Goal: Transaction & Acquisition: Purchase product/service

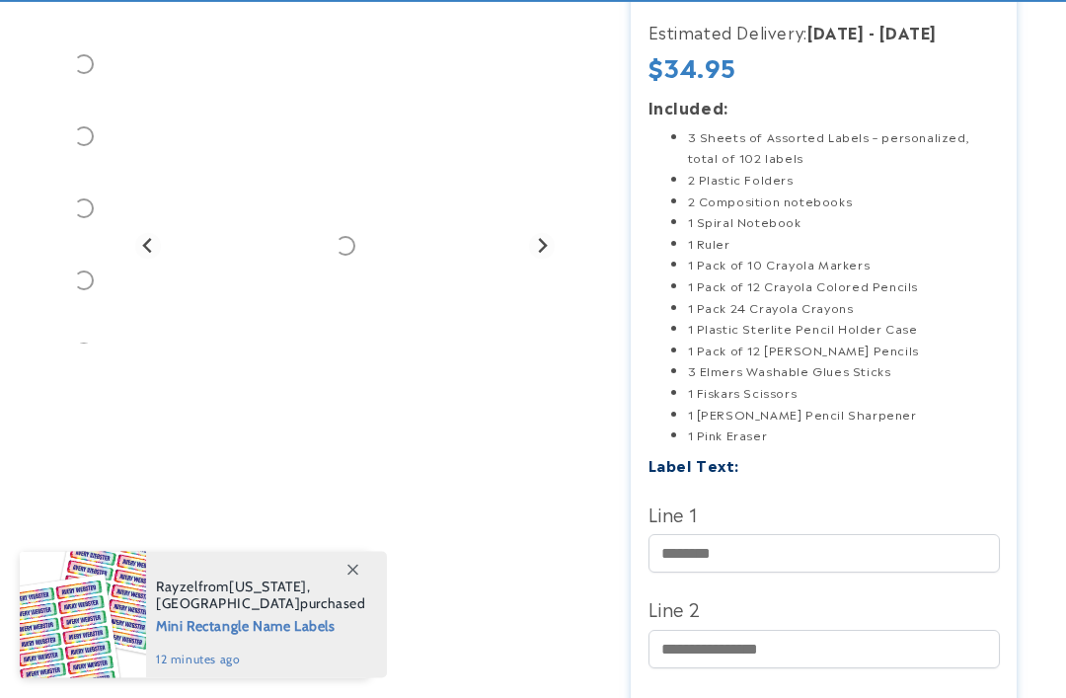
scroll to position [389, 0]
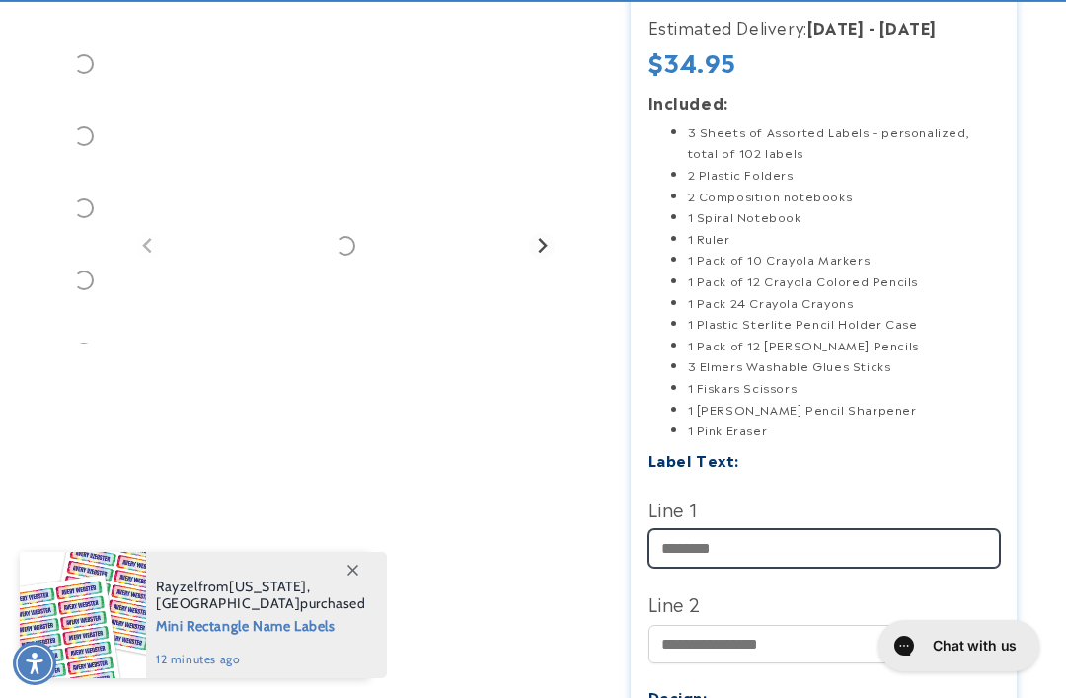
click at [710, 542] on input "Line 1" at bounding box center [823, 548] width 351 height 38
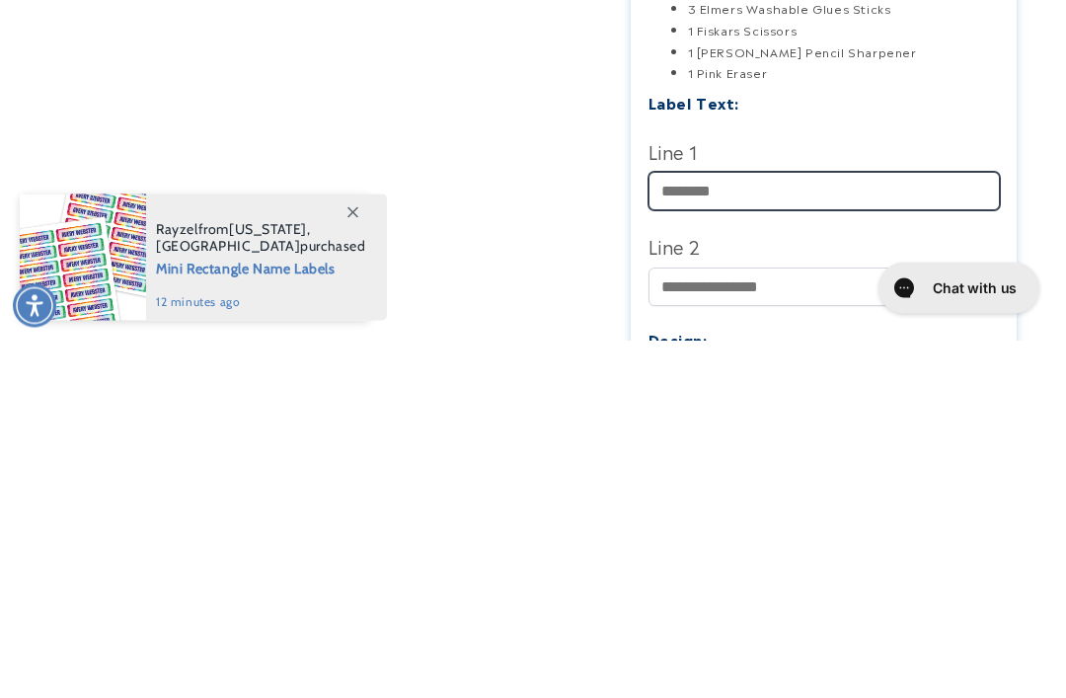
scroll to position [0, 0]
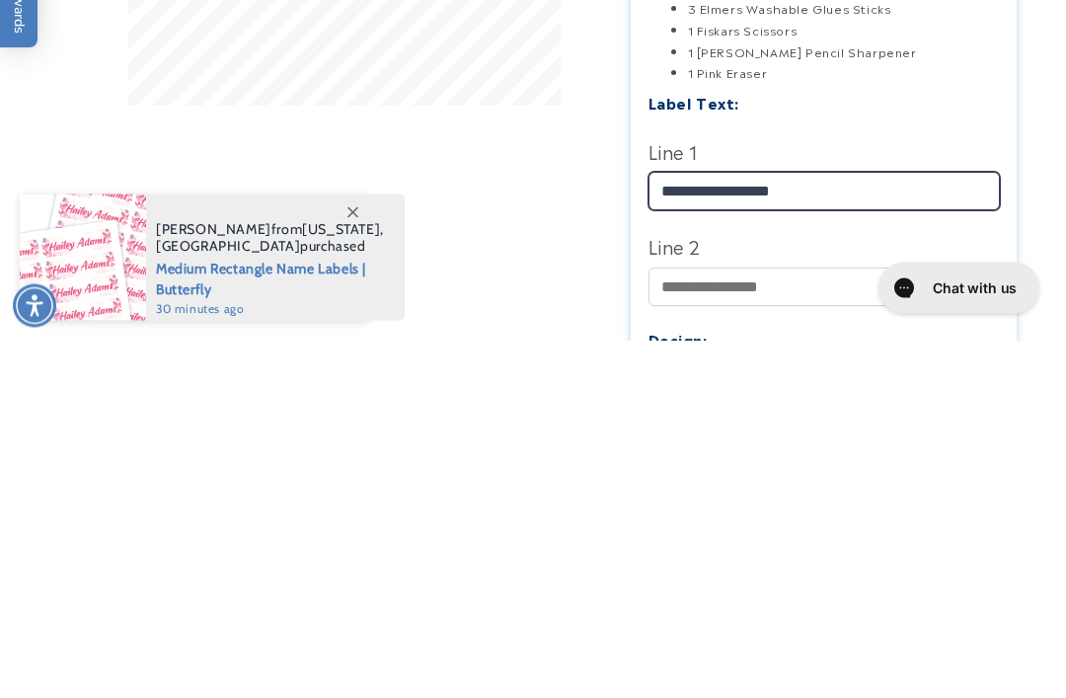
type input "**********"
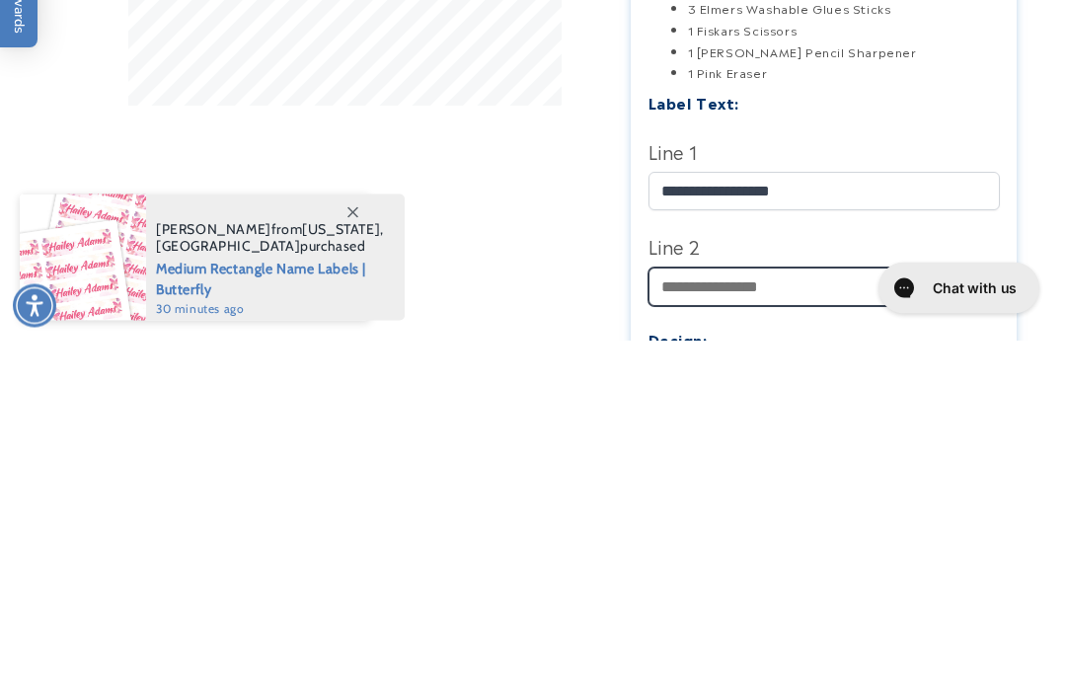
click at [686, 626] on input "Line 2" at bounding box center [823, 645] width 351 height 38
click at [690, 626] on input "**********" at bounding box center [823, 645] width 351 height 38
type input "**********"
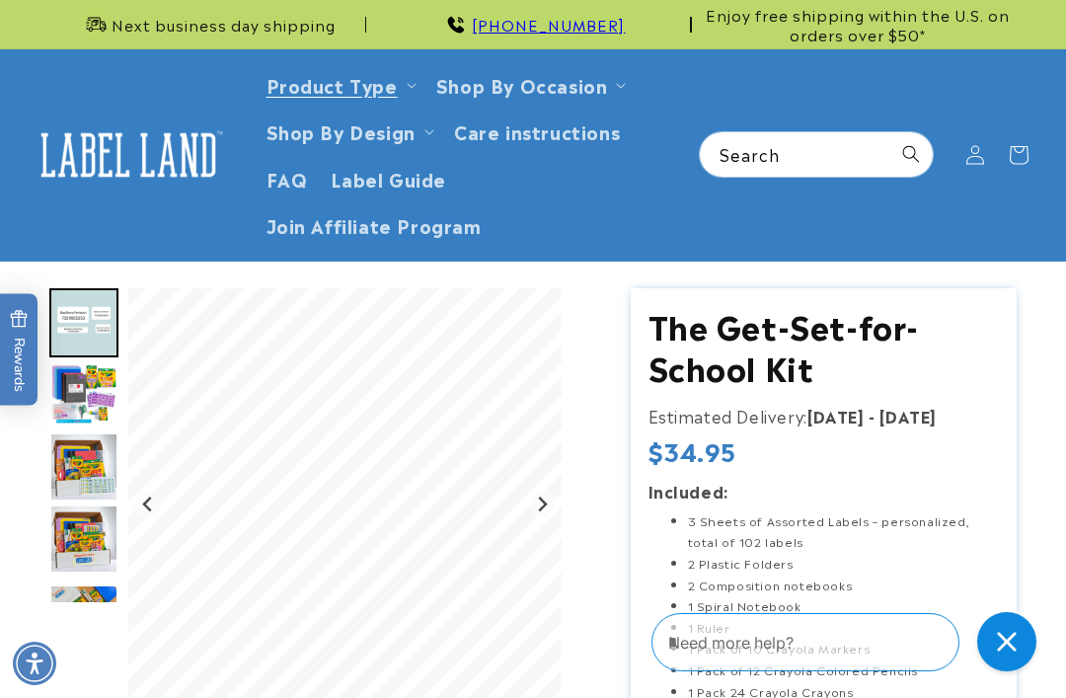
scroll to position [746, 0]
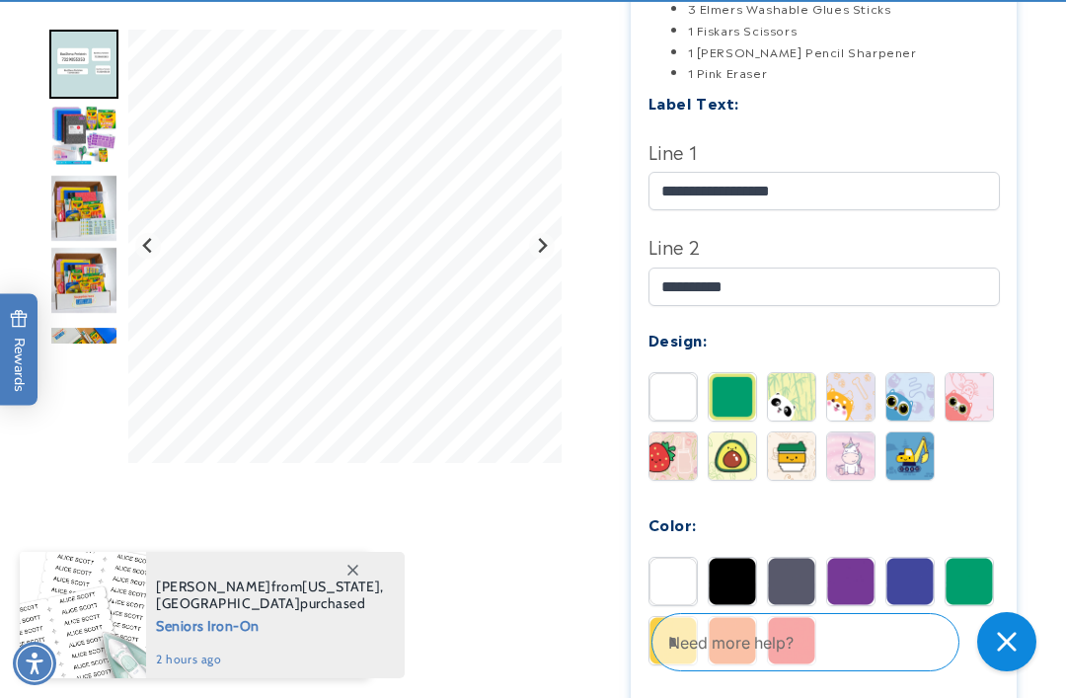
click at [144, 240] on icon "Previous slide" at bounding box center [148, 247] width 16 height 16
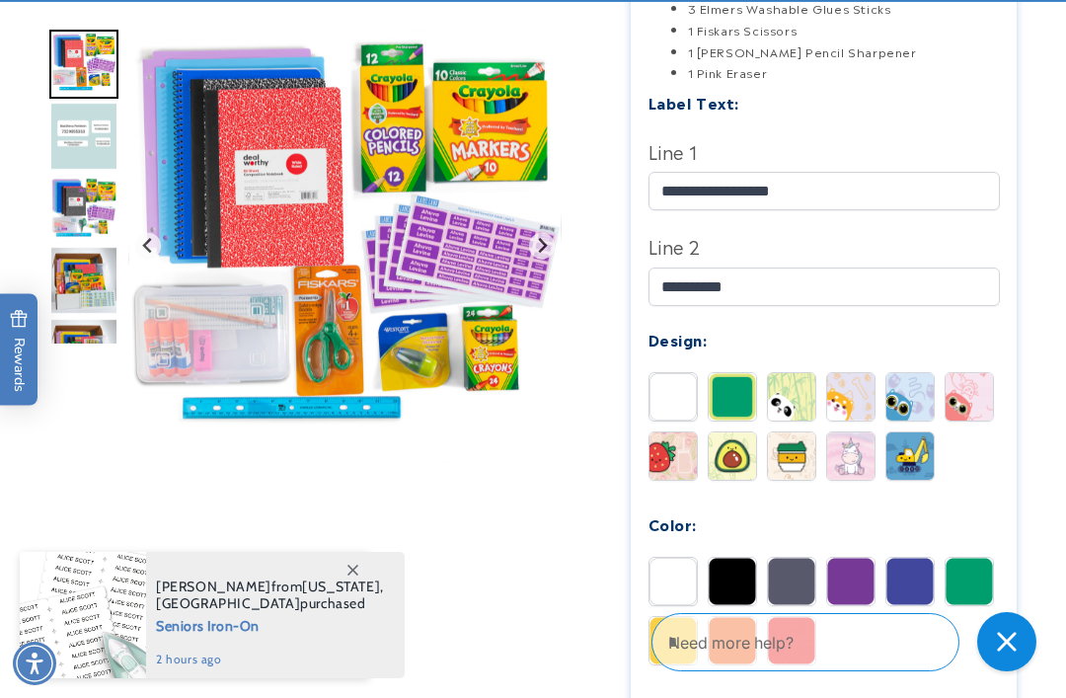
click at [560, 224] on img "Gallery Viewer" at bounding box center [344, 246] width 433 height 433
click at [547, 233] on img "Gallery Viewer" at bounding box center [344, 246] width 433 height 433
click at [537, 235] on img "Gallery Viewer" at bounding box center [344, 246] width 433 height 433
click at [549, 237] on button "Next slide" at bounding box center [542, 246] width 27 height 27
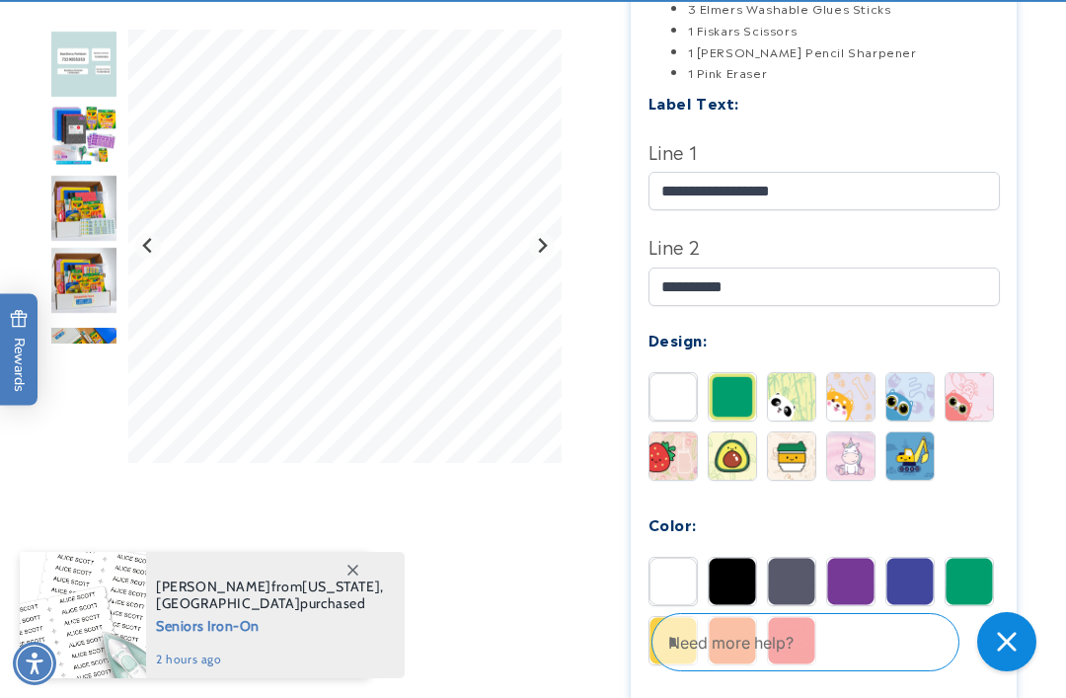
click at [549, 237] on button "Next slide" at bounding box center [542, 246] width 27 height 27
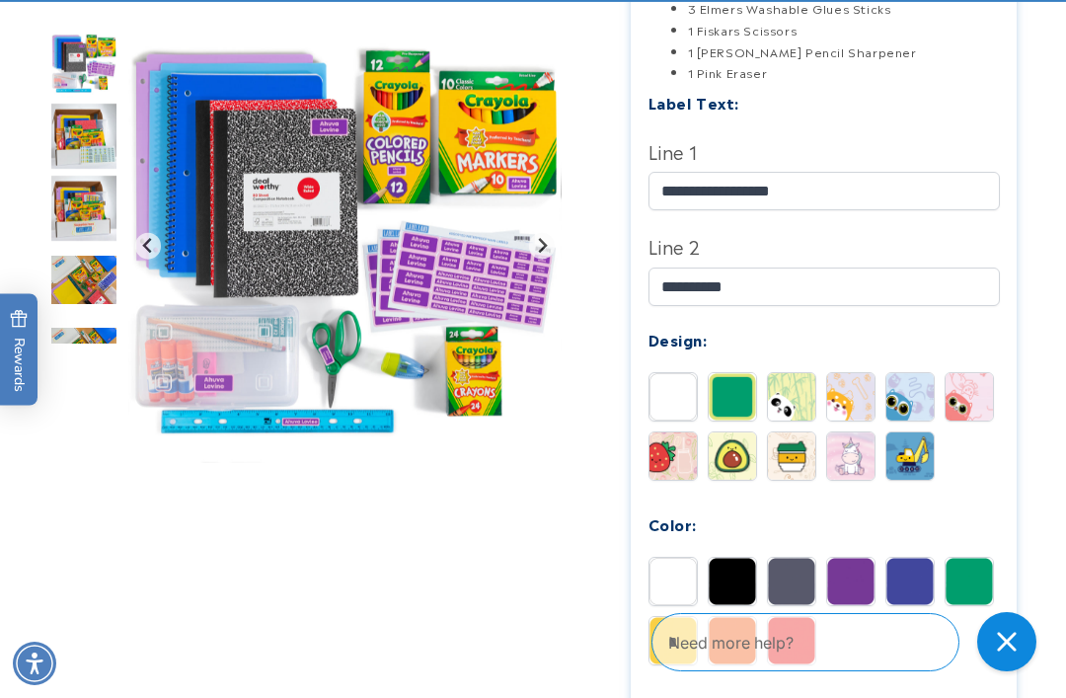
click at [542, 233] on img "Gallery Viewer" at bounding box center [344, 246] width 433 height 433
click at [545, 235] on img "Gallery Viewer" at bounding box center [344, 246] width 433 height 433
click at [541, 242] on icon "Next slide" at bounding box center [542, 247] width 16 height 16
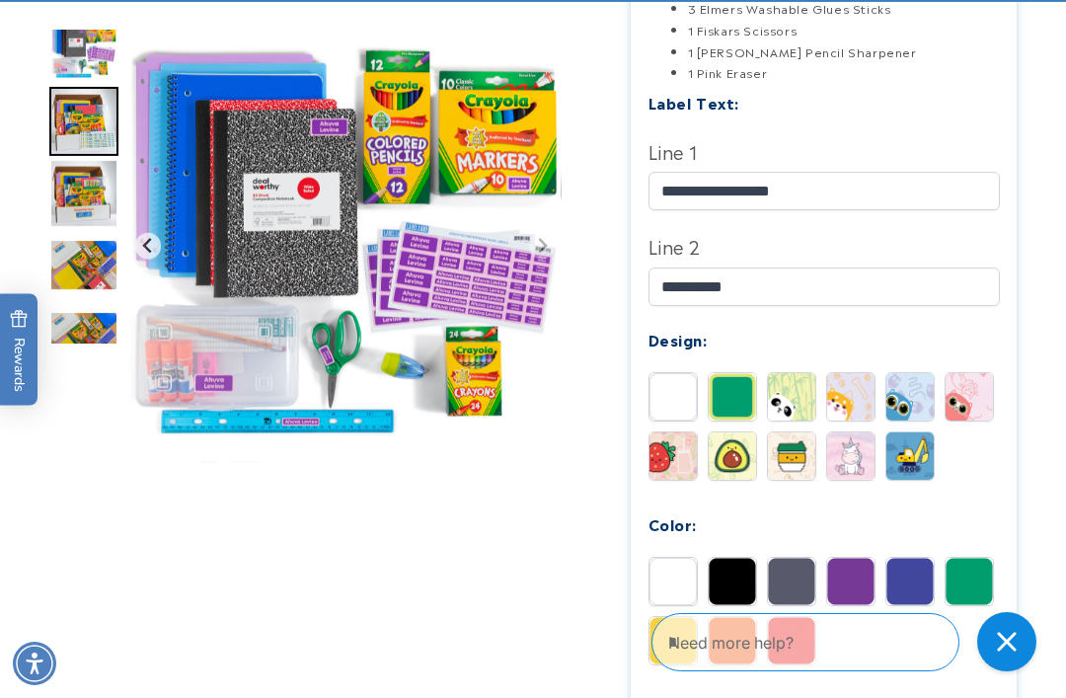
click at [547, 219] on img "Gallery Viewer" at bounding box center [344, 246] width 433 height 433
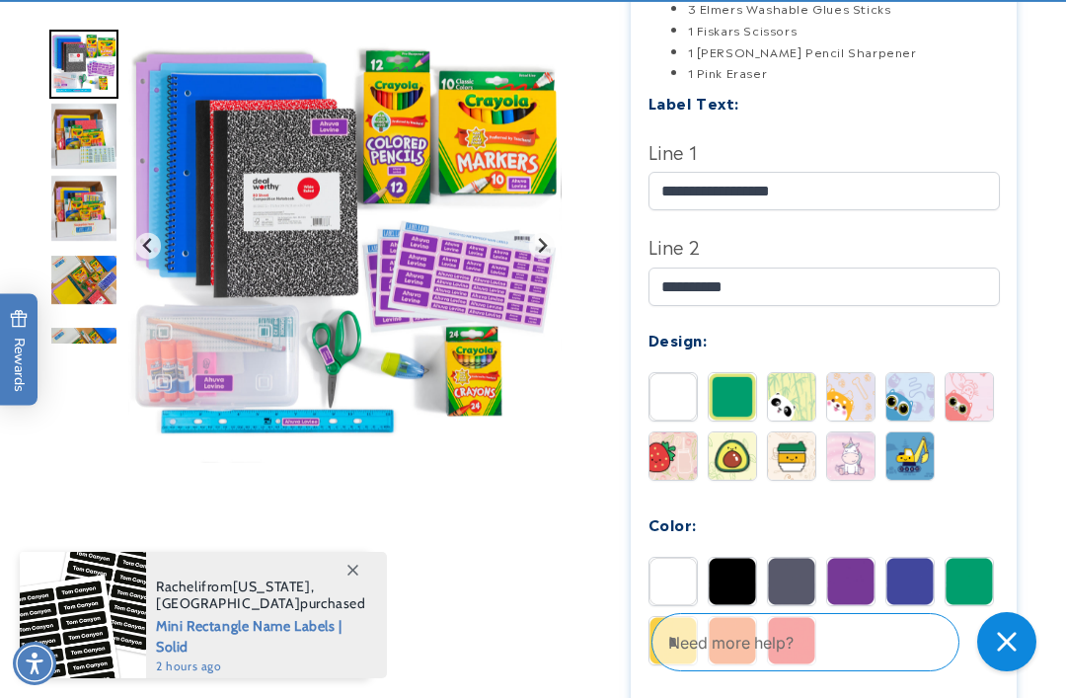
click at [557, 219] on img "Gallery Viewer" at bounding box center [344, 246] width 433 height 433
click at [544, 227] on img "Gallery Viewer" at bounding box center [344, 246] width 433 height 433
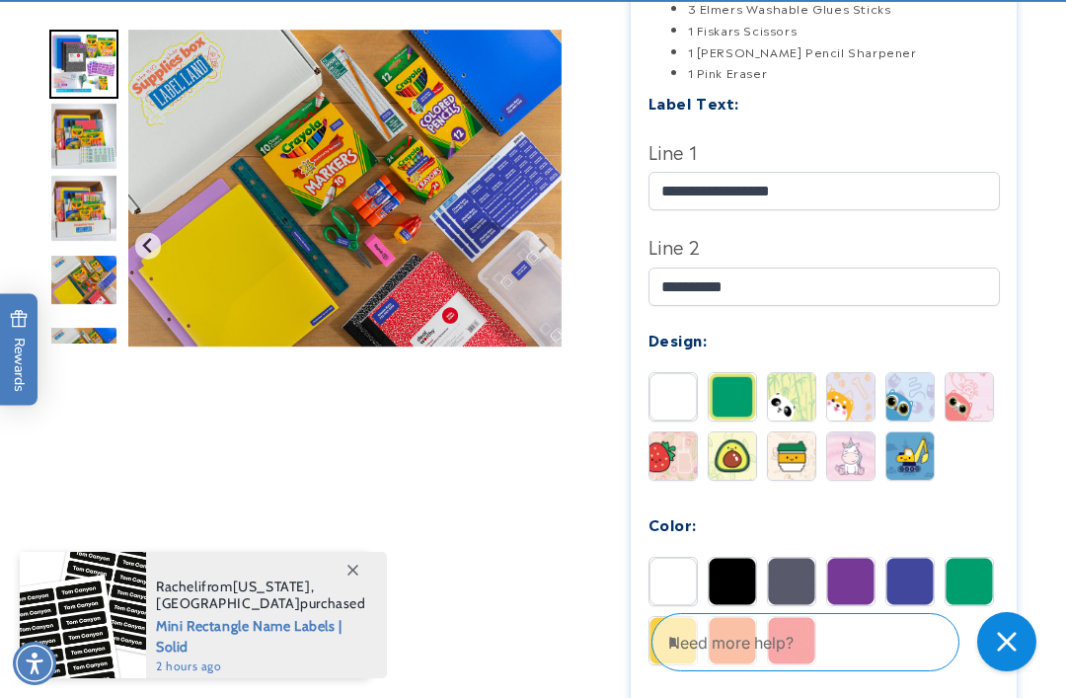
click at [540, 228] on img "Gallery Viewer" at bounding box center [344, 246] width 433 height 433
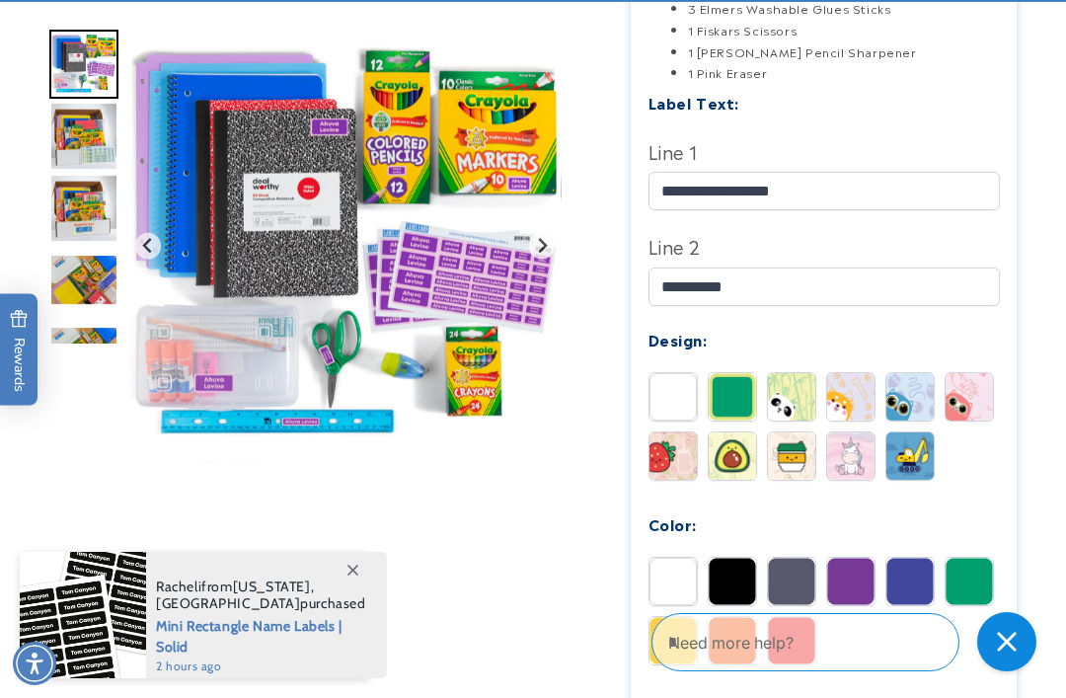
click at [532, 215] on img "Gallery Viewer" at bounding box center [344, 246] width 433 height 433
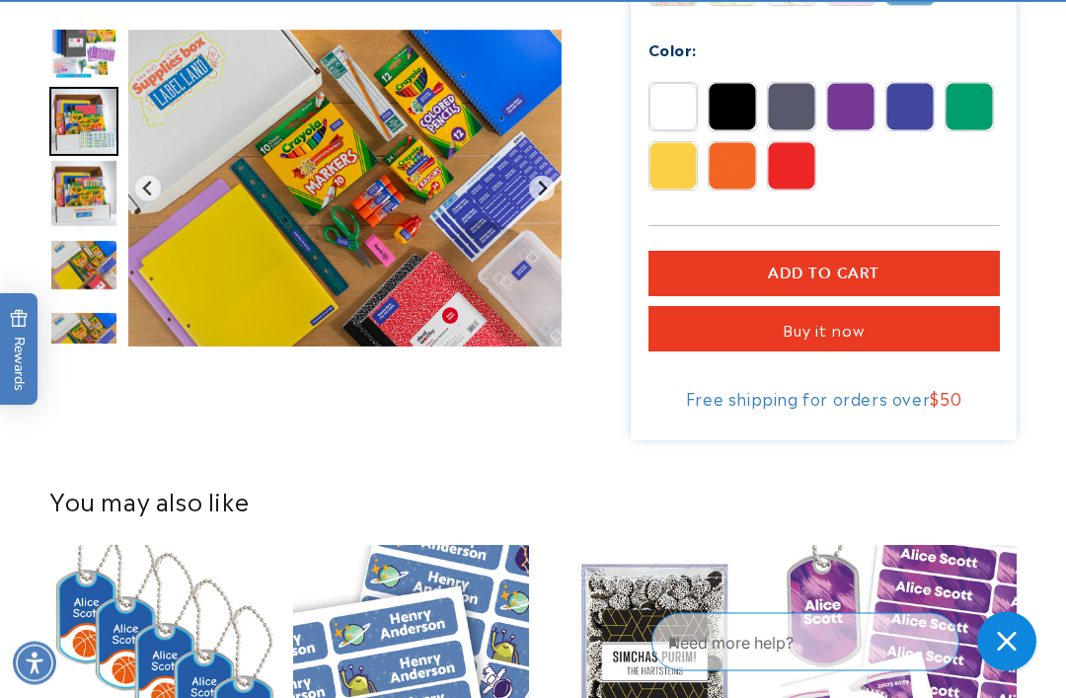
scroll to position [1243, 0]
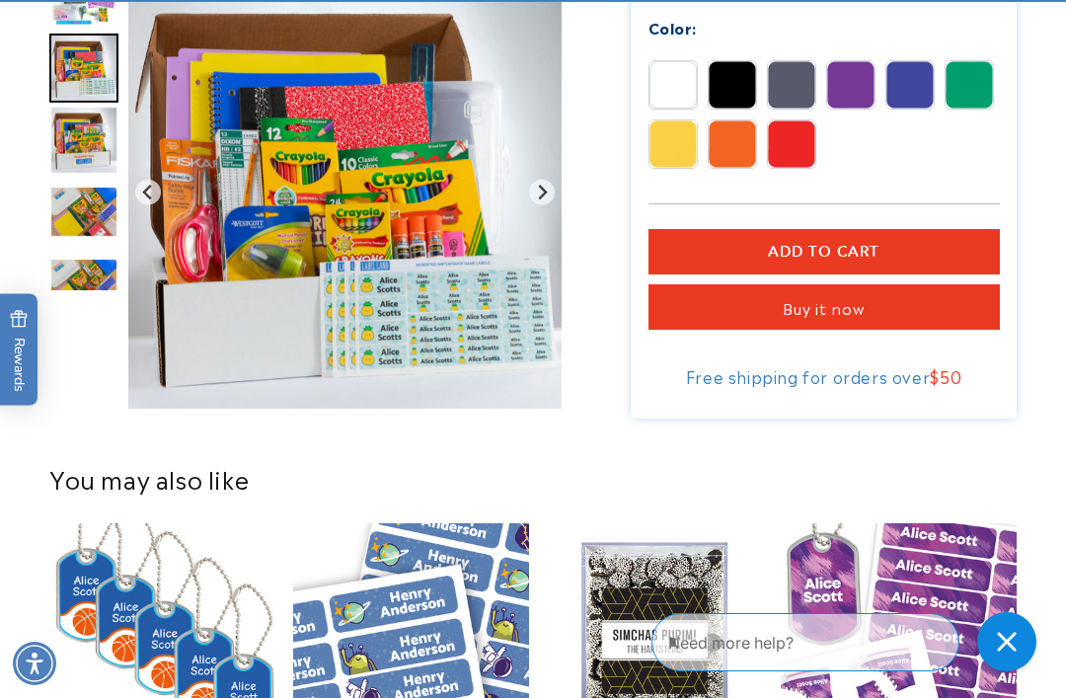
click at [526, 189] on img "Gallery Viewer" at bounding box center [344, 192] width 433 height 432
click at [550, 180] on button "Next slide" at bounding box center [542, 193] width 27 height 27
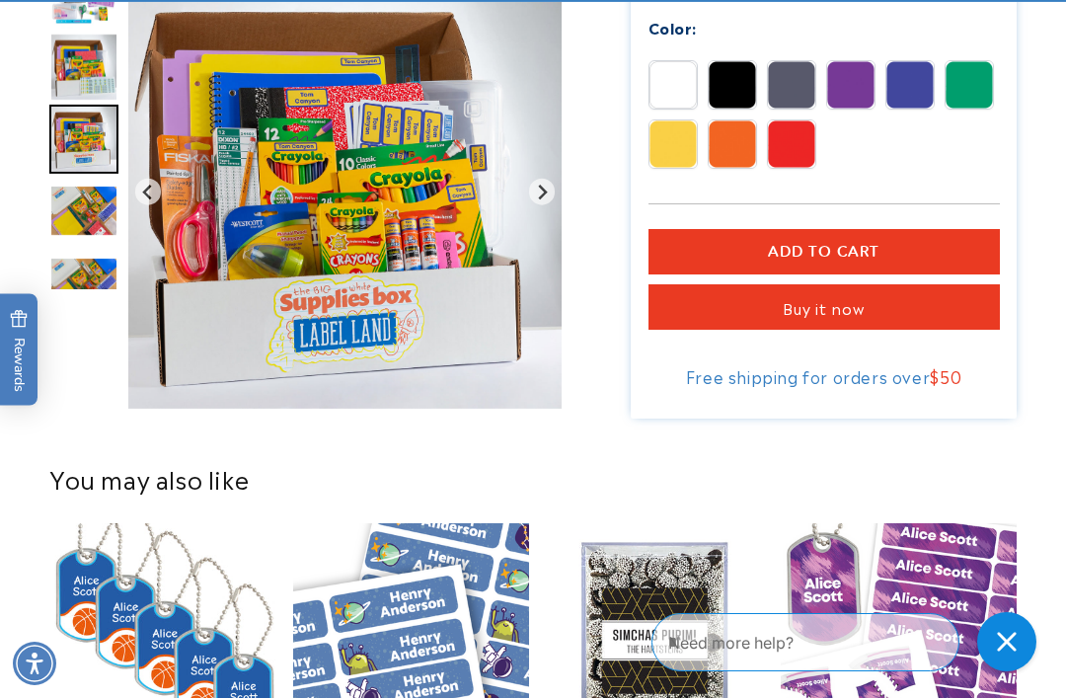
click at [550, 187] on icon "Next slide" at bounding box center [542, 192] width 16 height 16
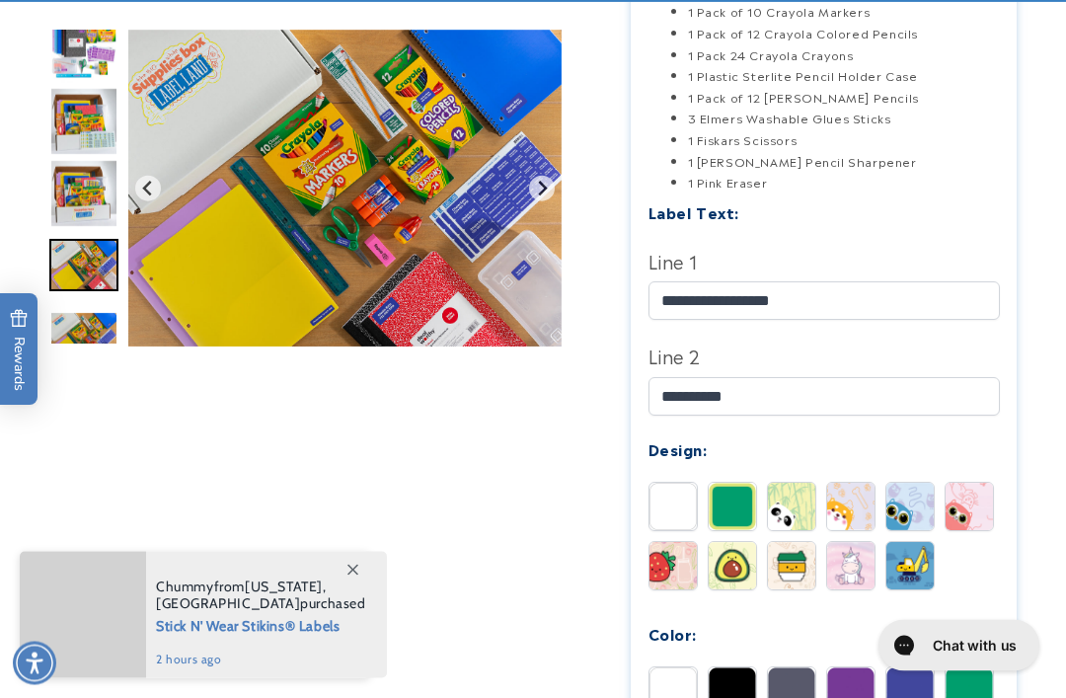
scroll to position [644, 0]
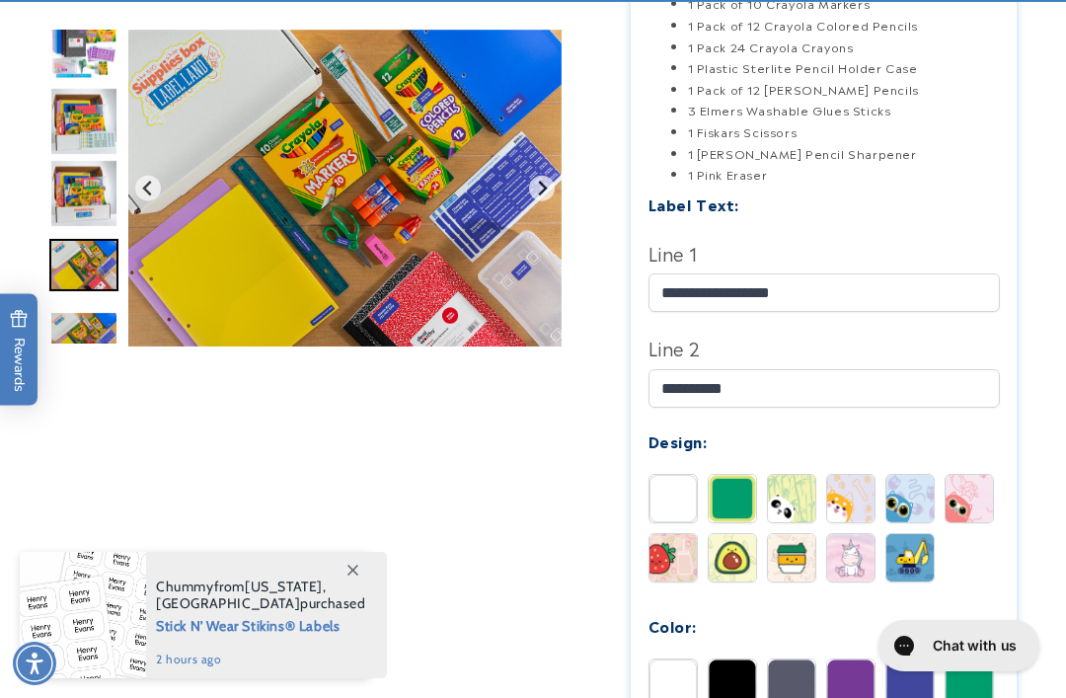
click at [672, 559] on img at bounding box center [672, 557] width 47 height 47
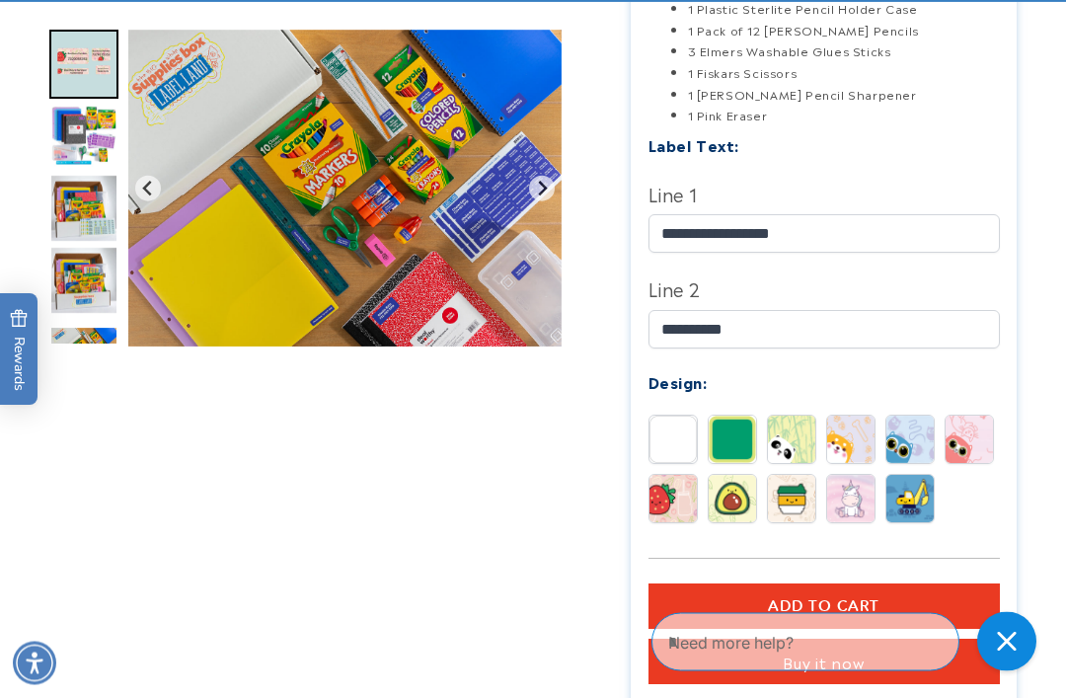
scroll to position [704, 0]
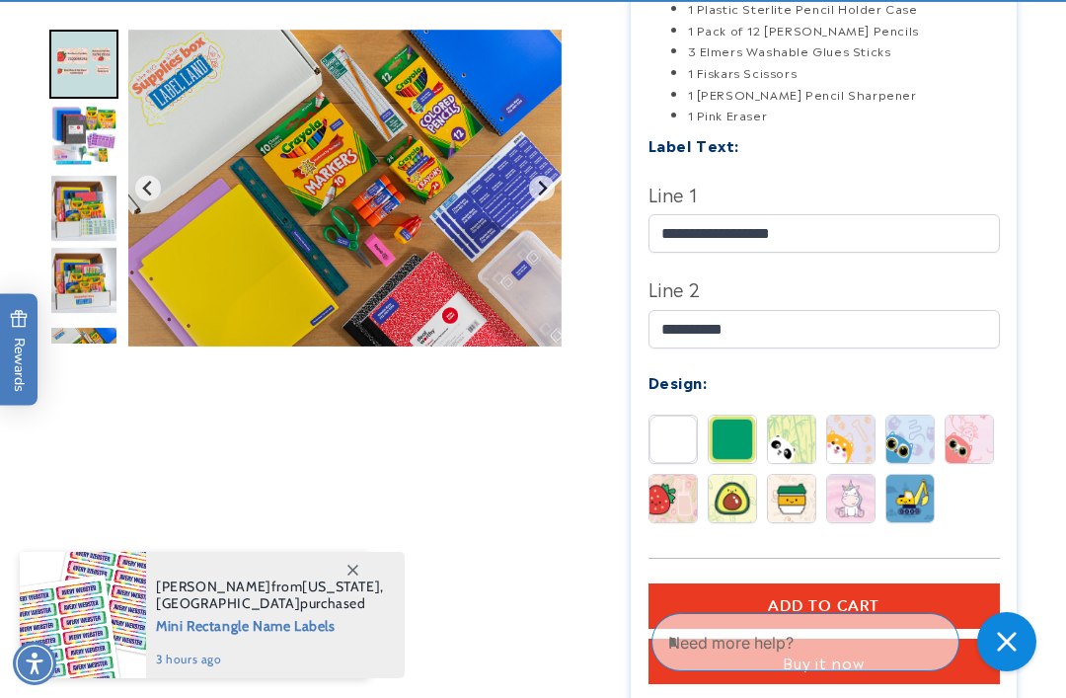
click at [831, 584] on button "Add to cart" at bounding box center [823, 605] width 351 height 45
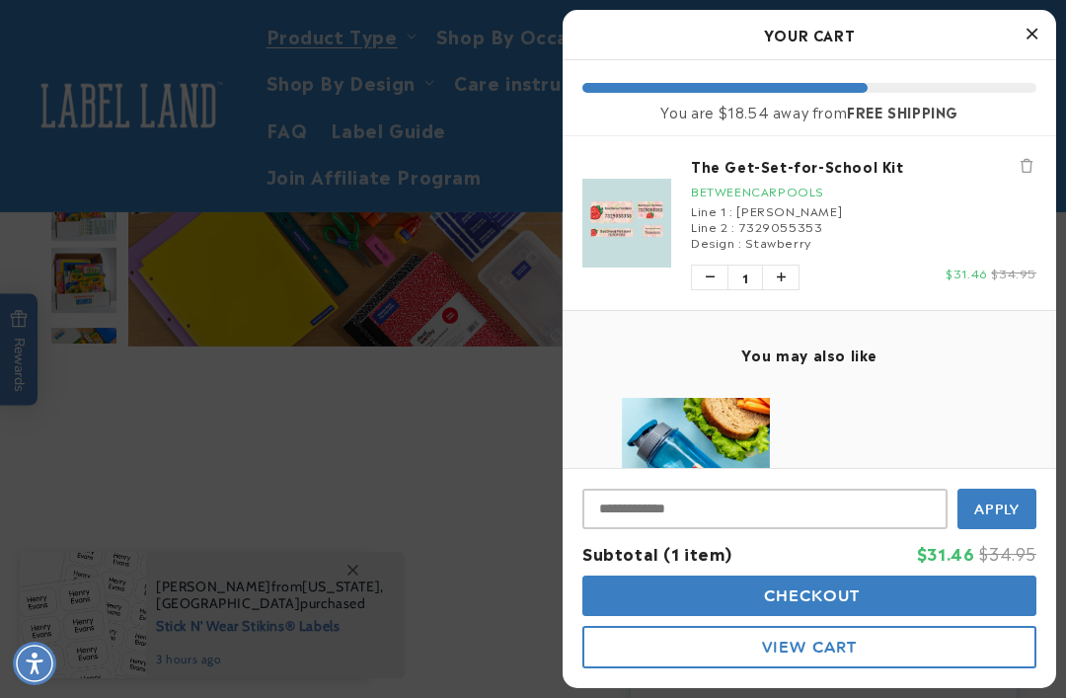
scroll to position [0, 0]
click at [1027, 37] on icon "Close Cart" at bounding box center [1031, 34] width 11 height 18
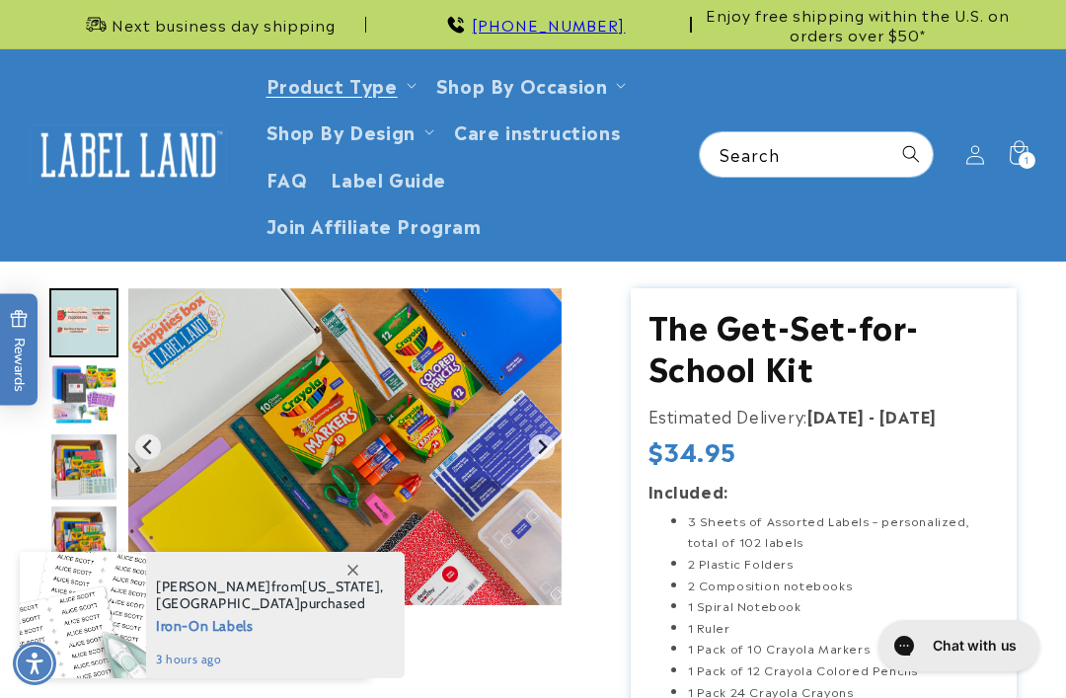
click at [347, 571] on icon at bounding box center [352, 570] width 11 height 11
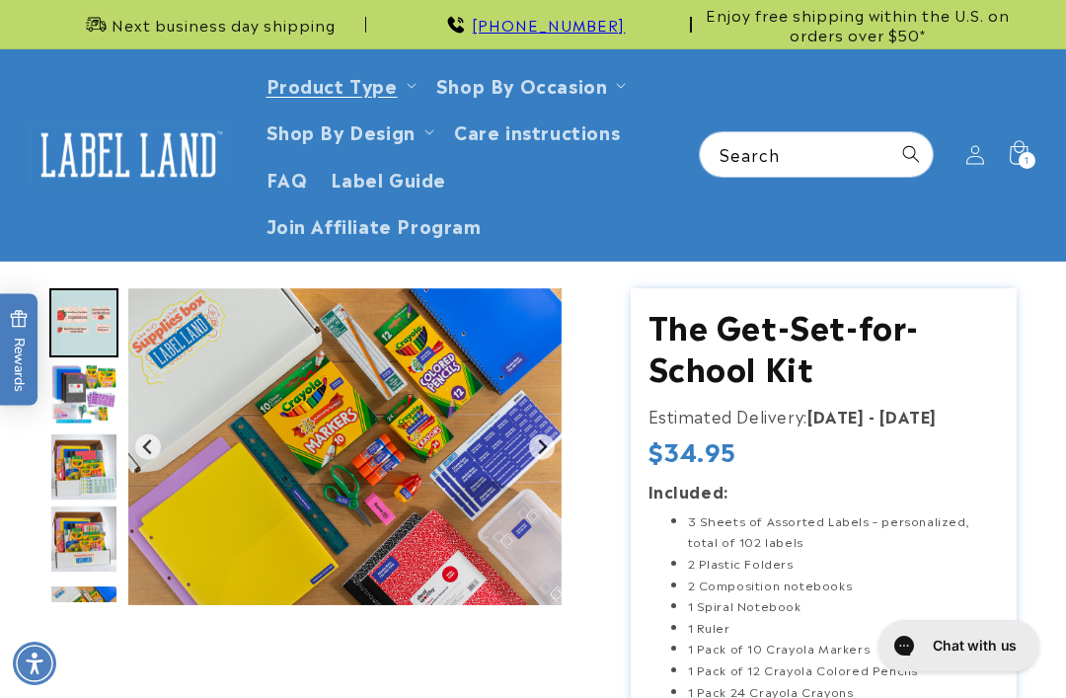
click at [771, 360] on h1 "The Get-Set-for-School Kit" at bounding box center [823, 346] width 351 height 82
click at [749, 364] on h1 "The Get-Set-for-School Kit" at bounding box center [823, 346] width 351 height 82
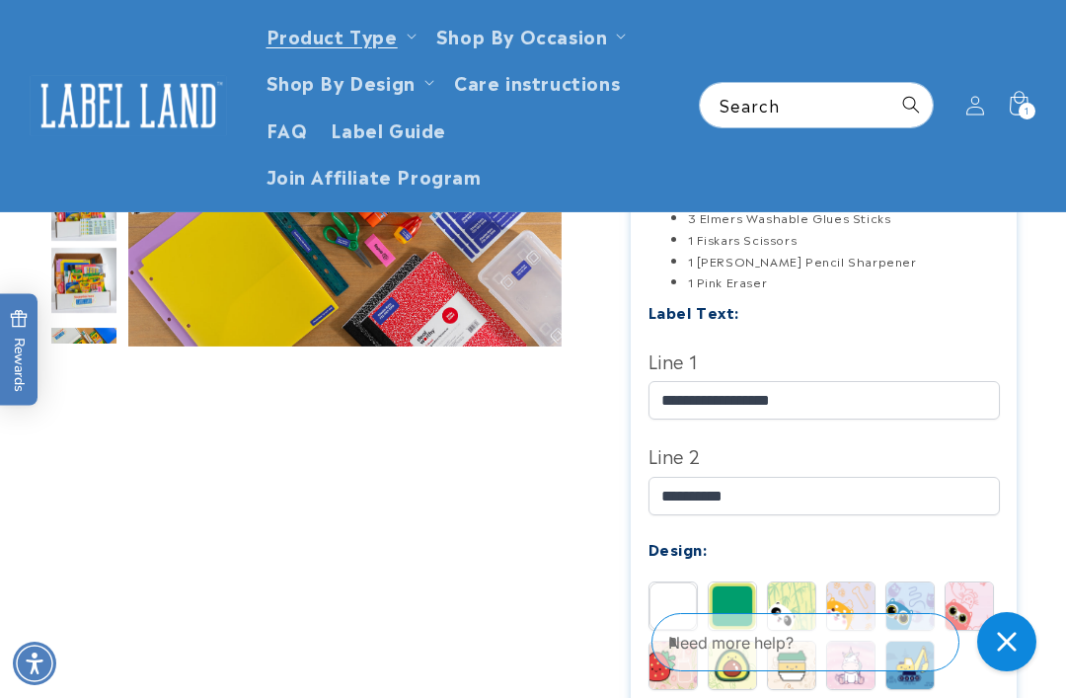
scroll to position [536, 0]
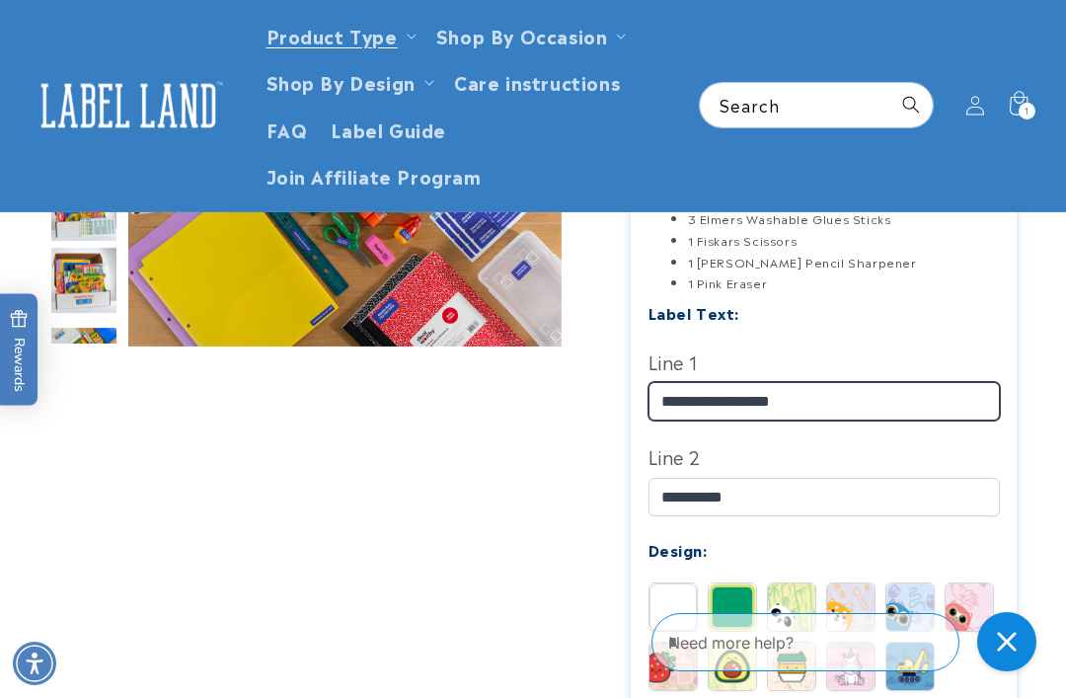
click at [689, 390] on input "**********" at bounding box center [823, 401] width 351 height 38
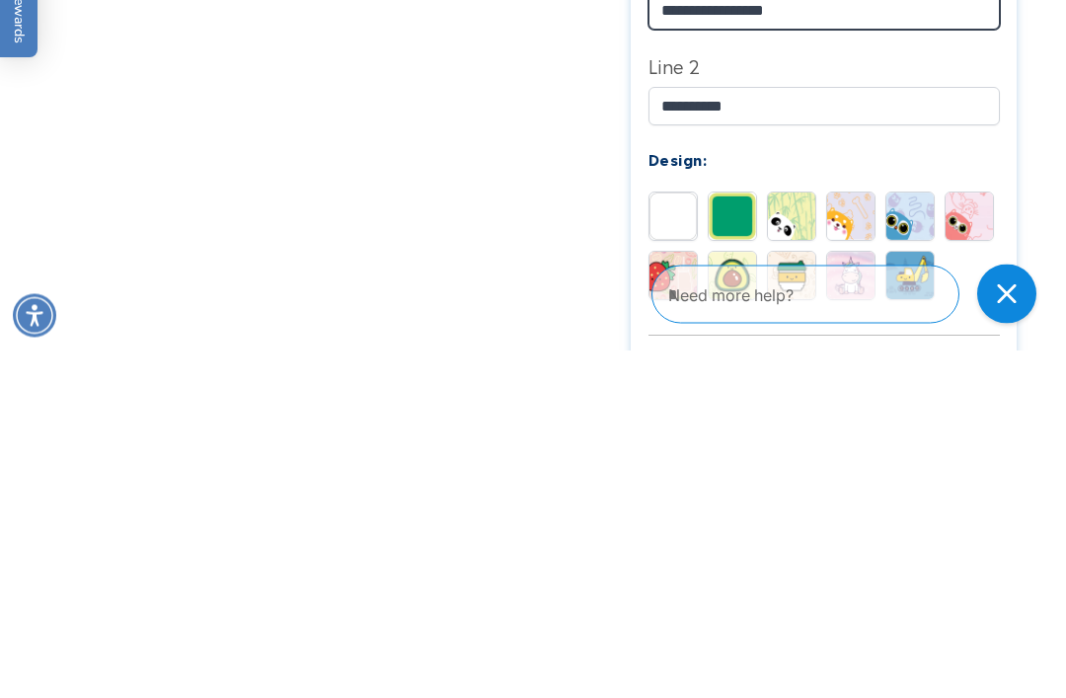
scroll to position [579, 0]
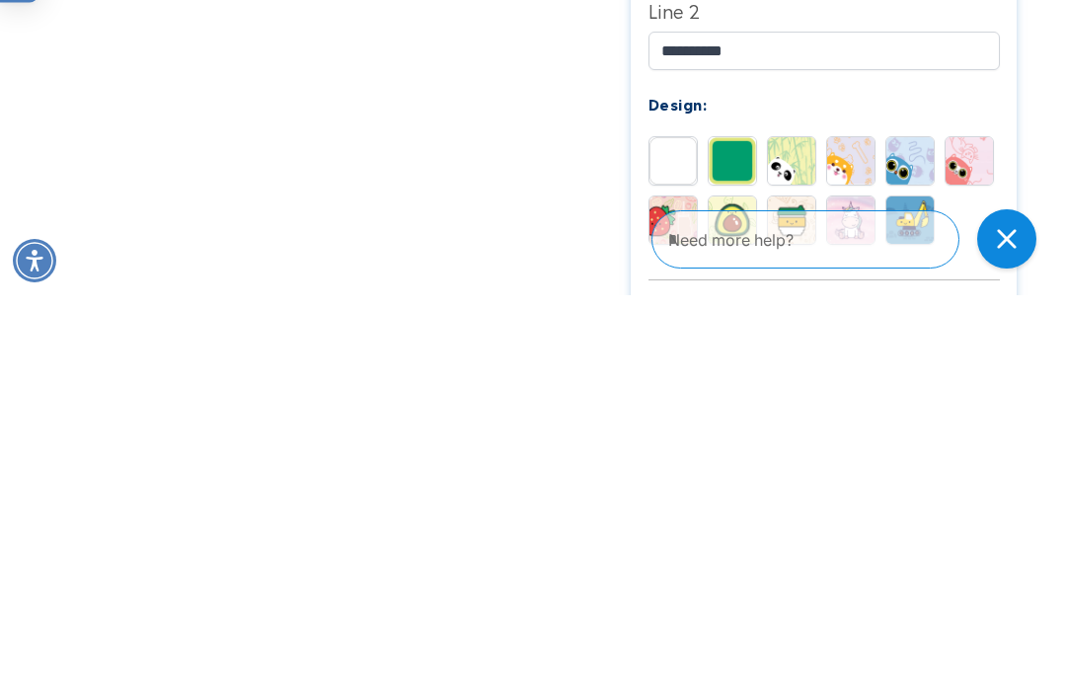
click at [925, 599] on img at bounding box center [909, 622] width 47 height 47
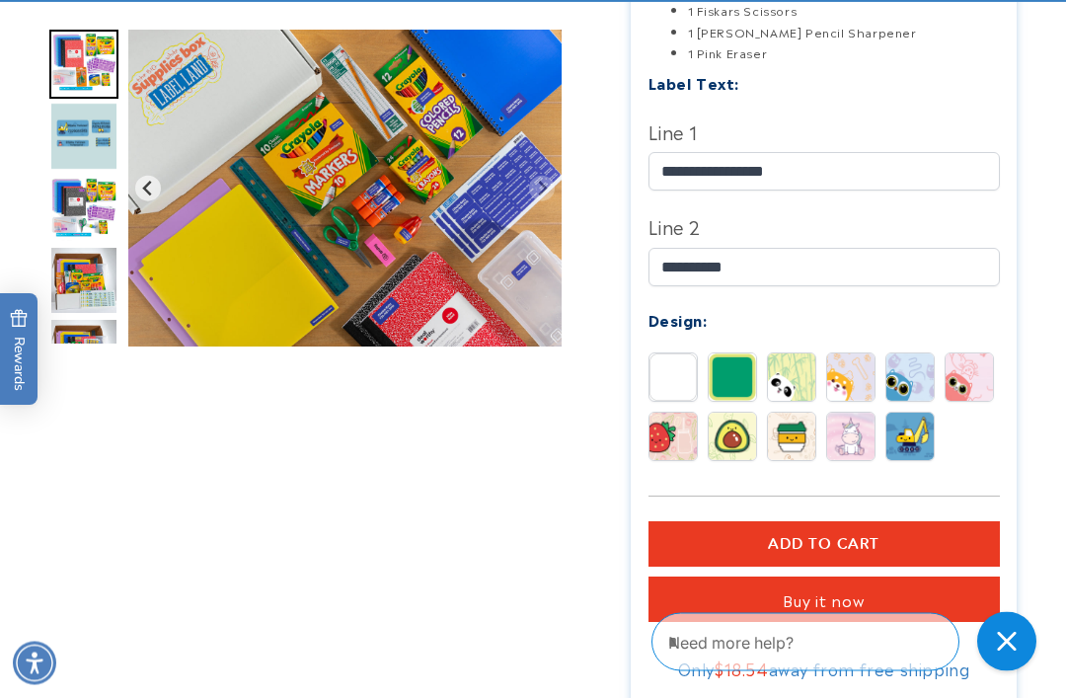
scroll to position [766, 0]
click at [918, 413] on img at bounding box center [909, 436] width 47 height 47
click at [915, 426] on img at bounding box center [909, 436] width 47 height 47
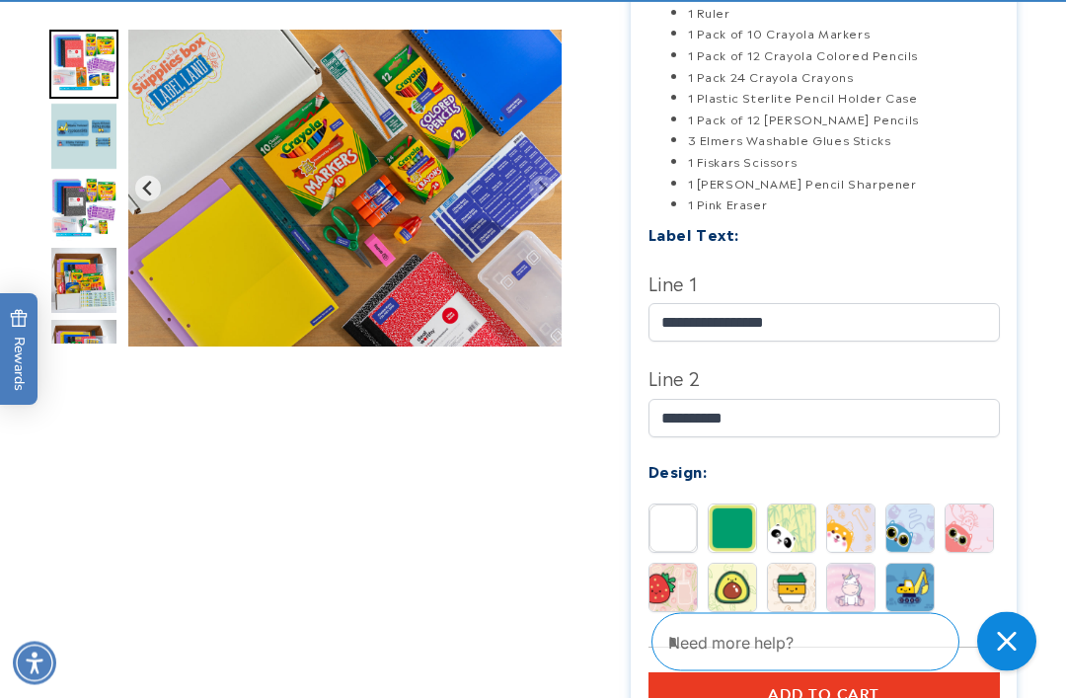
scroll to position [615, 0]
click at [925, 581] on img at bounding box center [909, 587] width 47 height 47
click at [919, 576] on img at bounding box center [909, 587] width 47 height 47
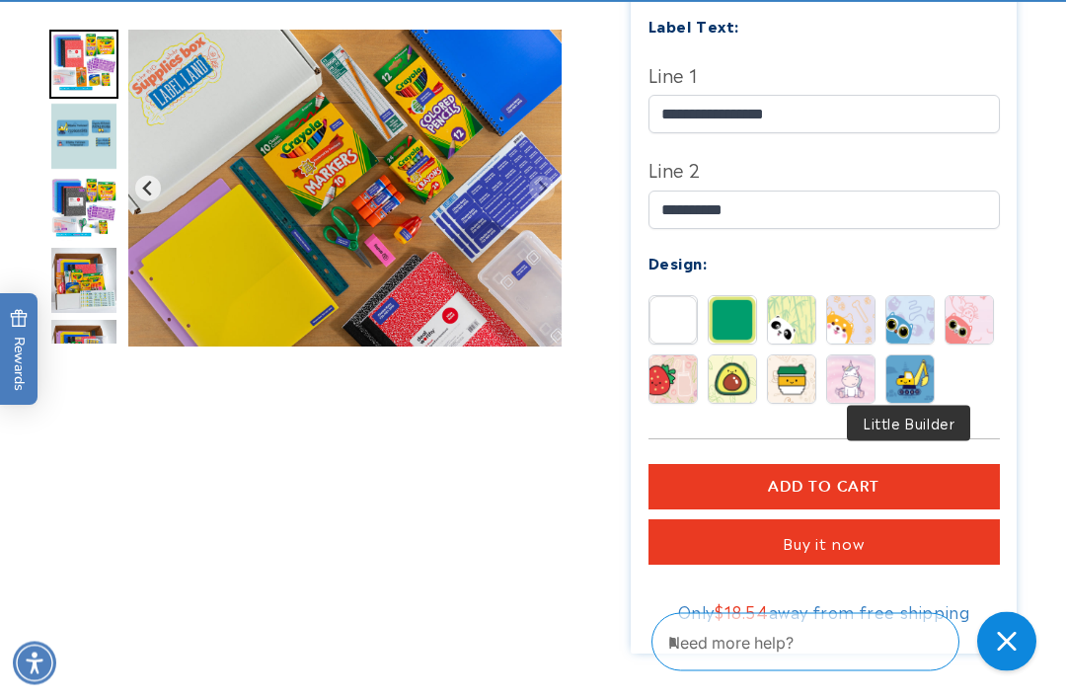
click at [824, 485] on span "Add to cart" at bounding box center [824, 488] width 112 height 18
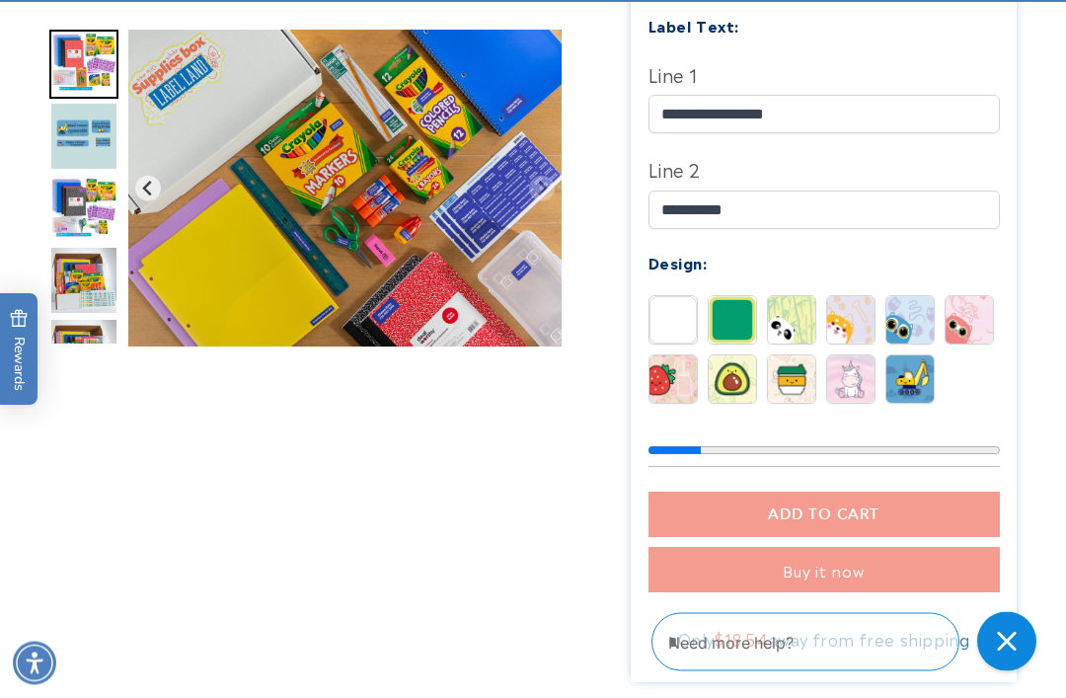
scroll to position [823, 0]
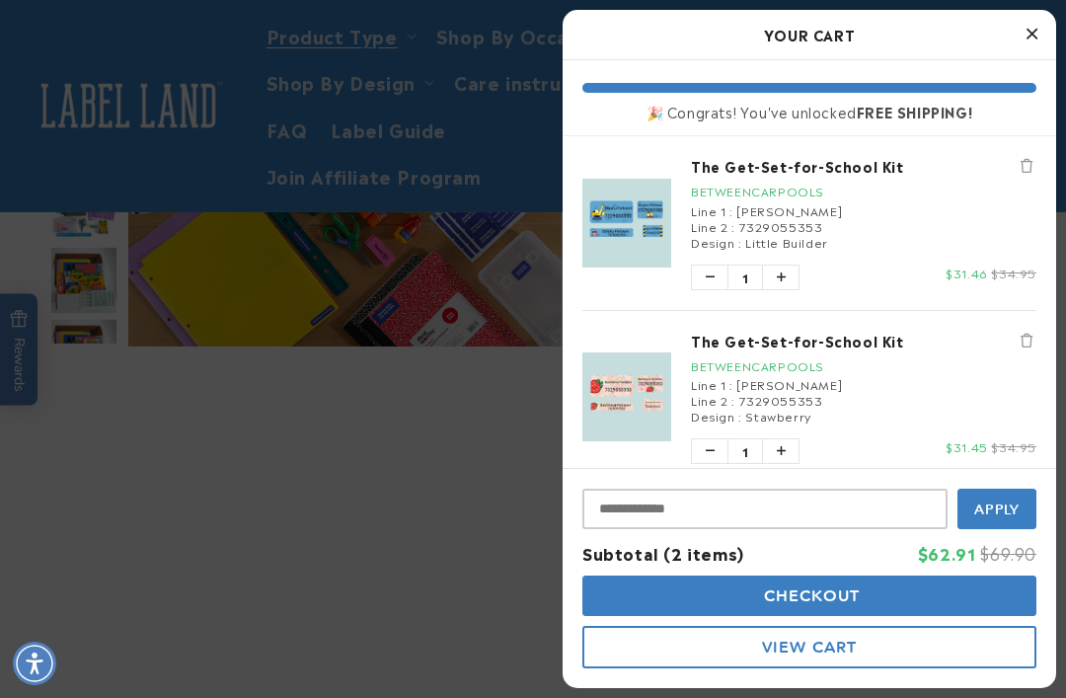
click at [1033, 33] on icon "Close Cart" at bounding box center [1031, 34] width 11 height 18
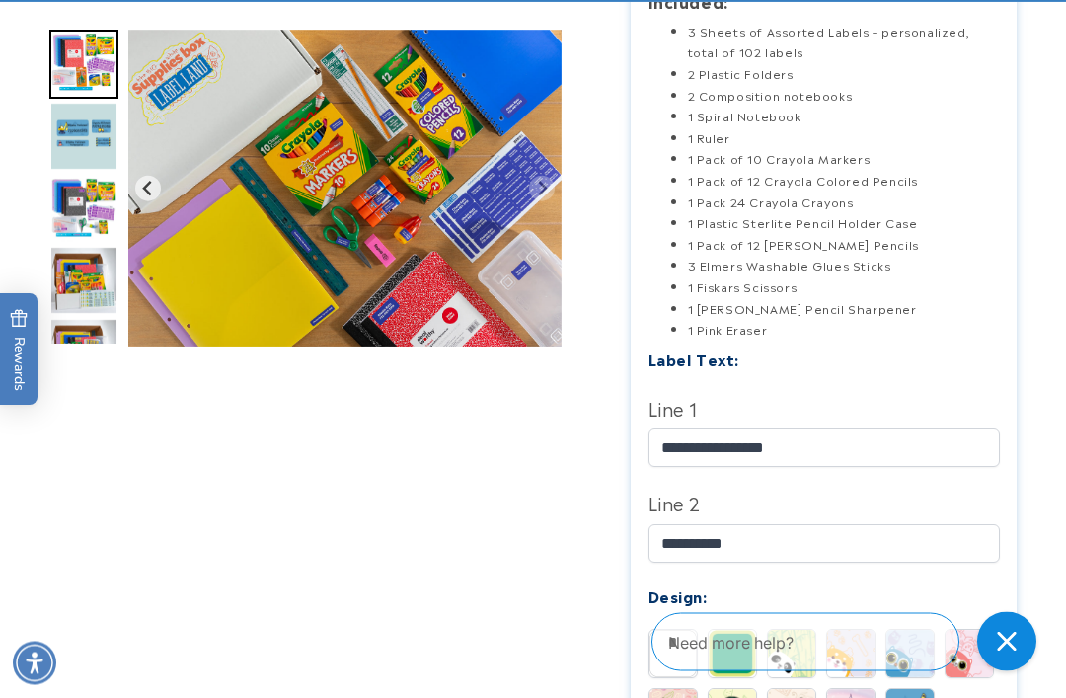
scroll to position [531, 0]
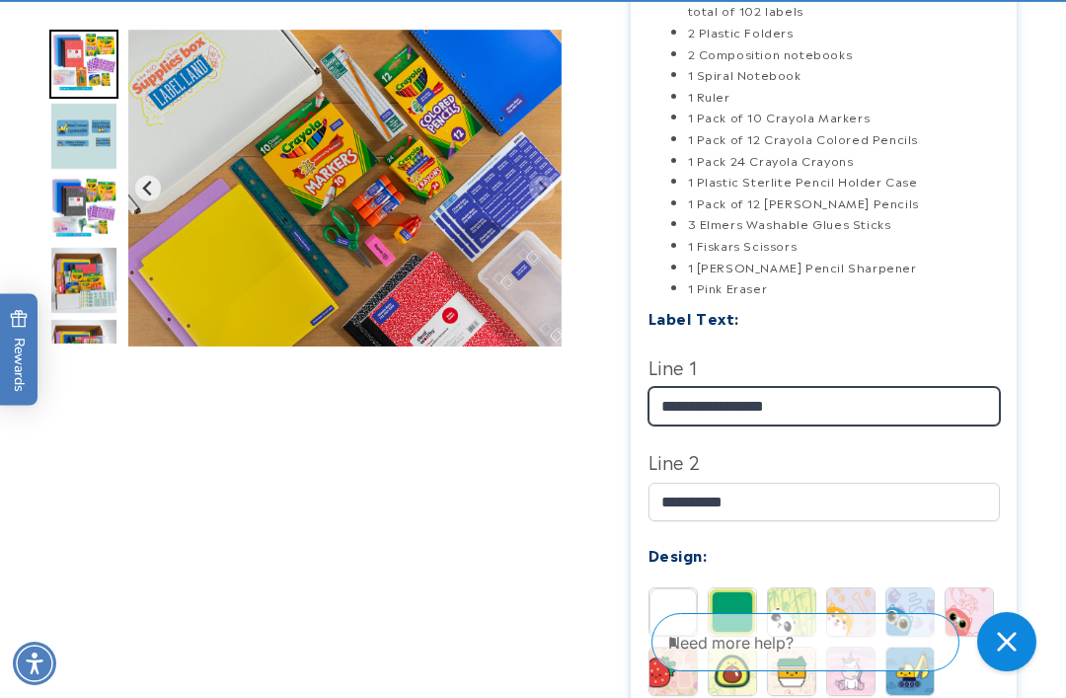
click at [683, 399] on input "**********" at bounding box center [823, 406] width 351 height 38
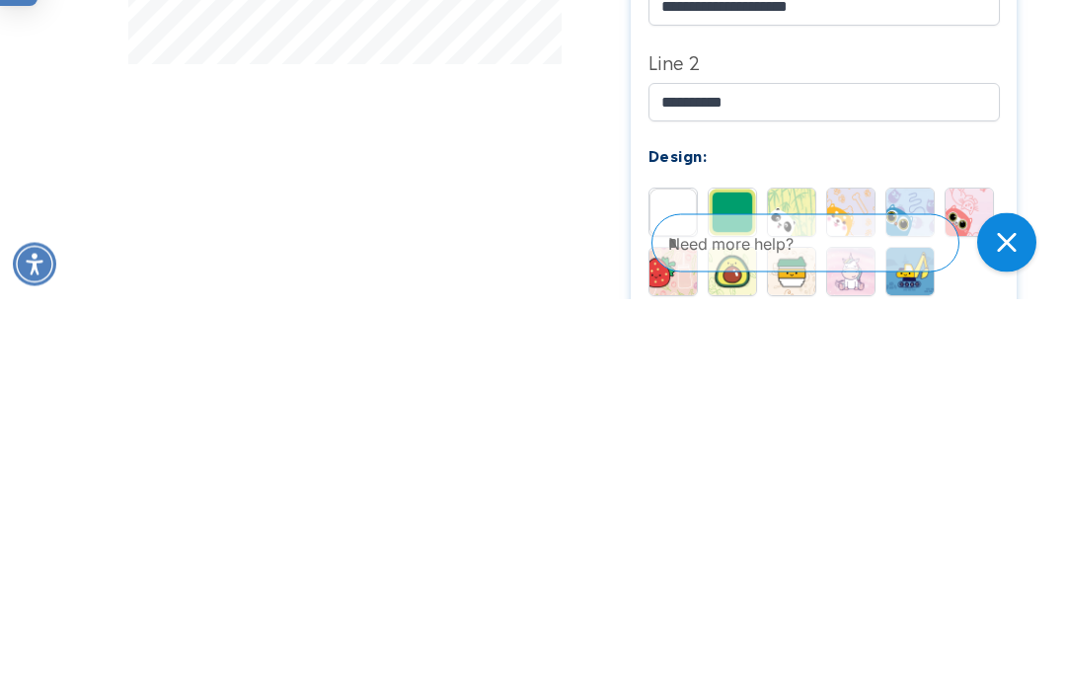
click at [788, 588] on img at bounding box center [791, 611] width 47 height 47
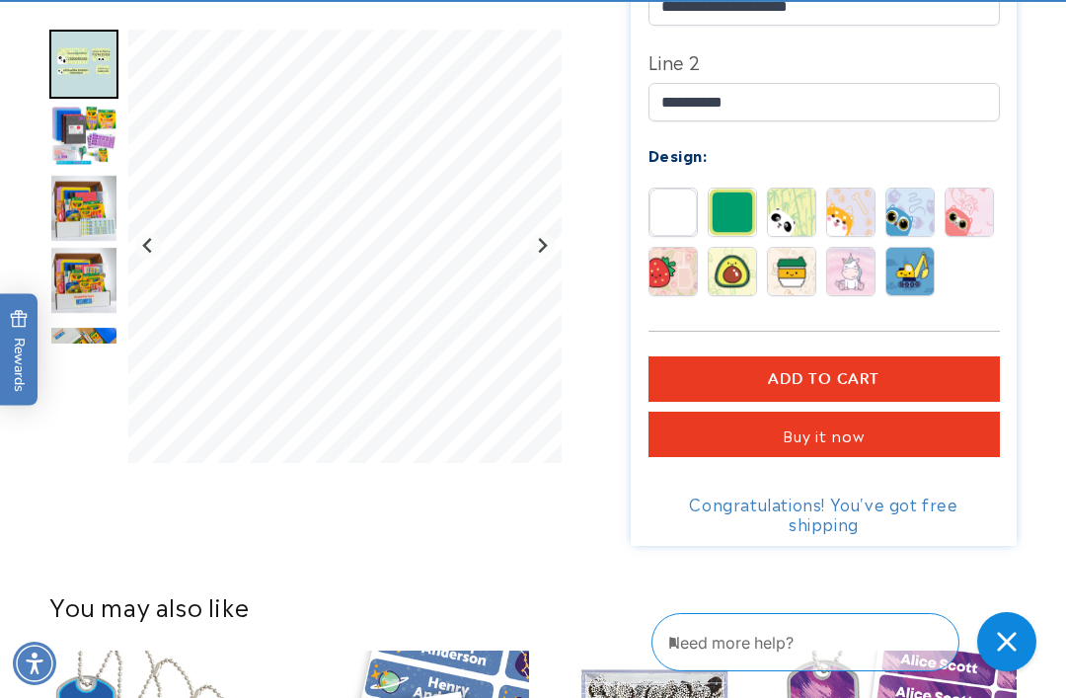
click at [810, 374] on span "Add to cart" at bounding box center [824, 379] width 112 height 18
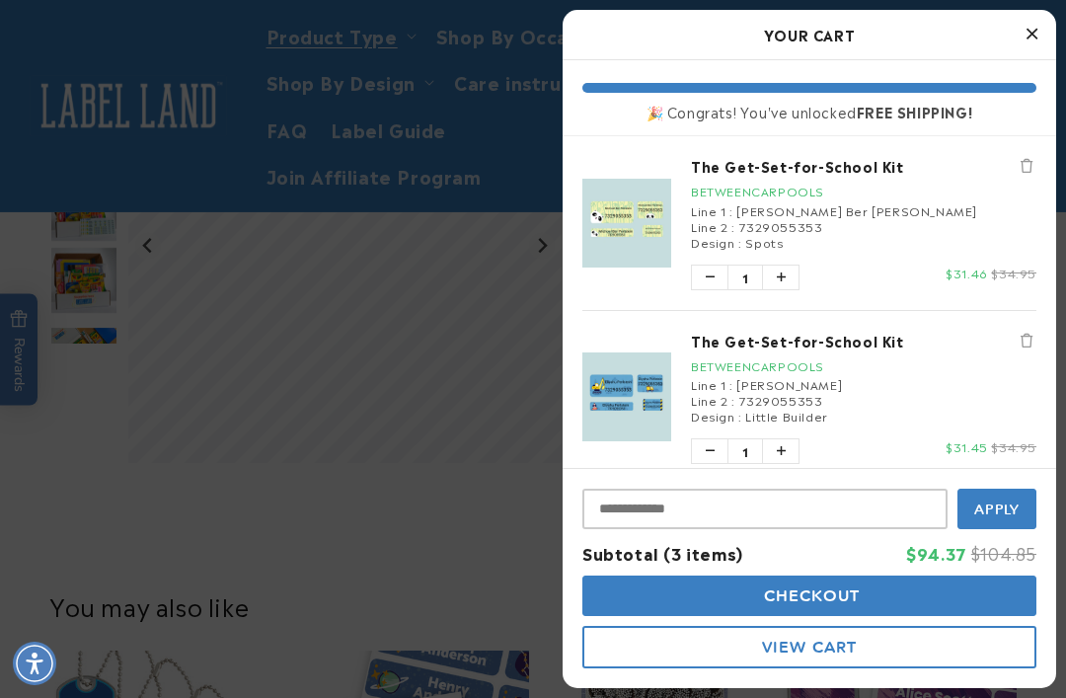
click at [1037, 38] on button "Close Cart" at bounding box center [1032, 35] width 30 height 30
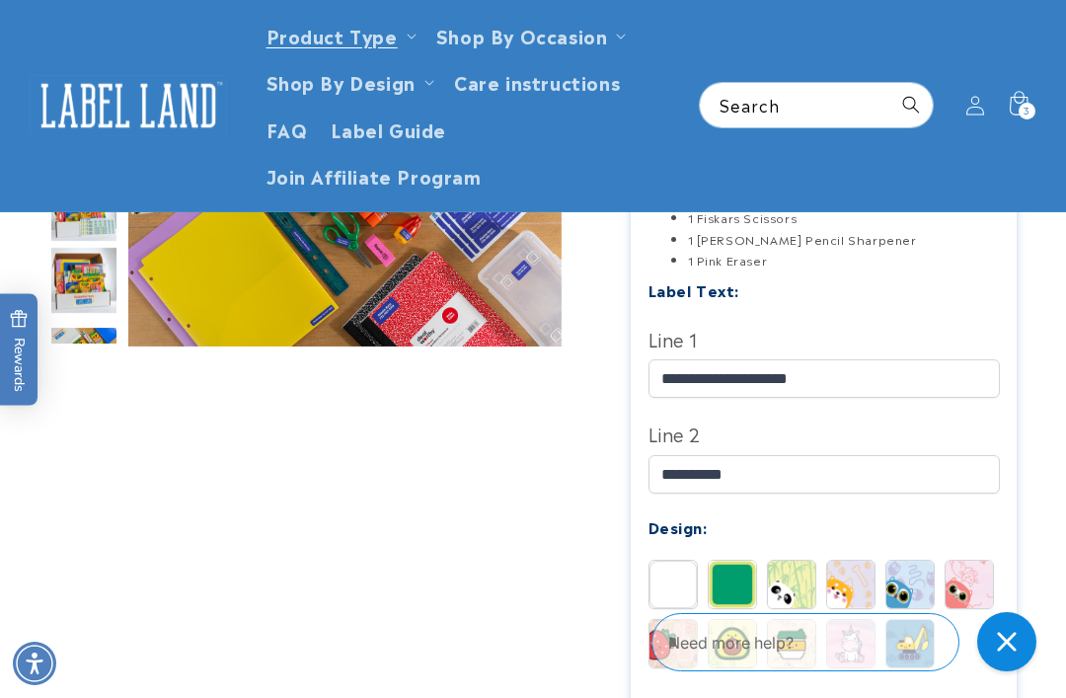
scroll to position [556, 0]
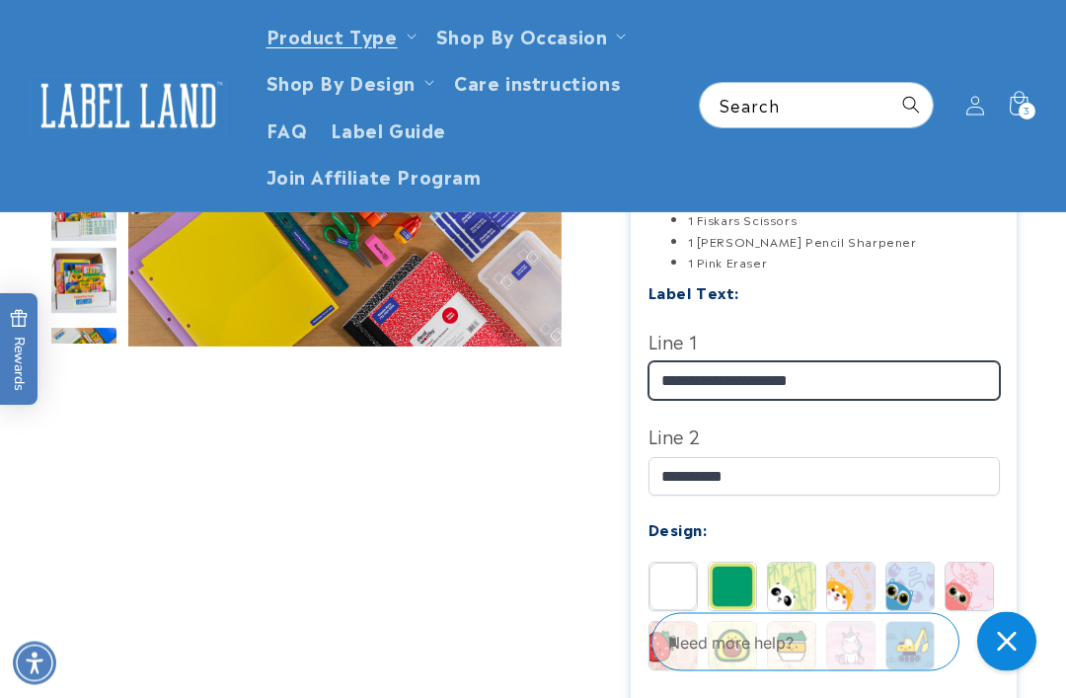
click at [738, 363] on input "**********" at bounding box center [823, 381] width 351 height 38
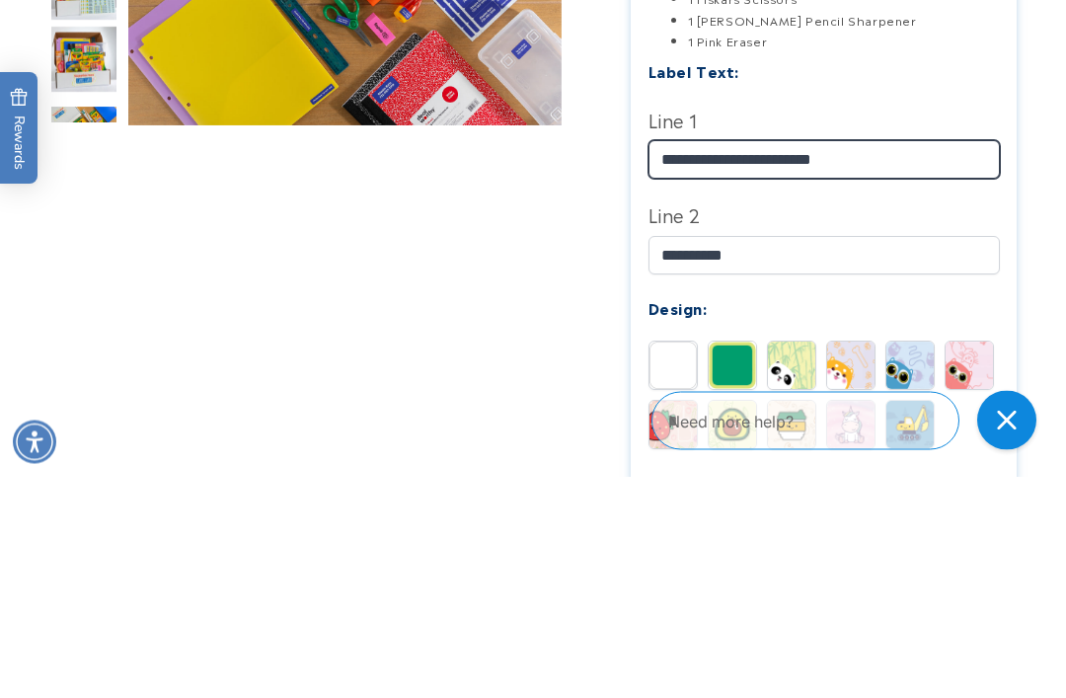
type input "**********"
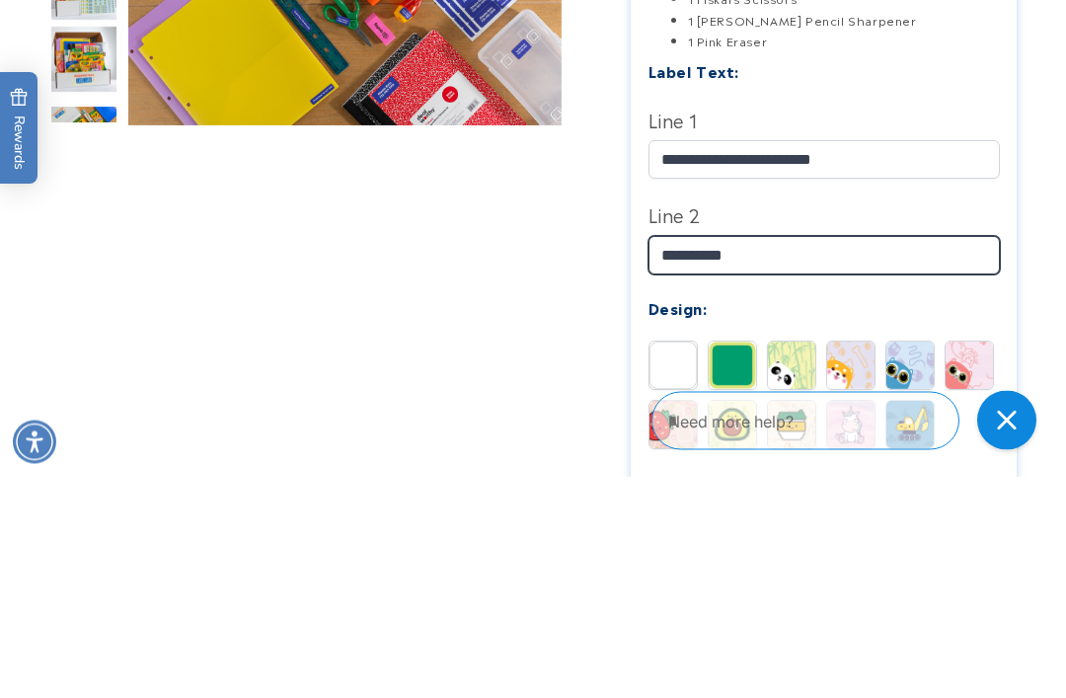
click at [687, 458] on input "**********" at bounding box center [823, 477] width 351 height 38
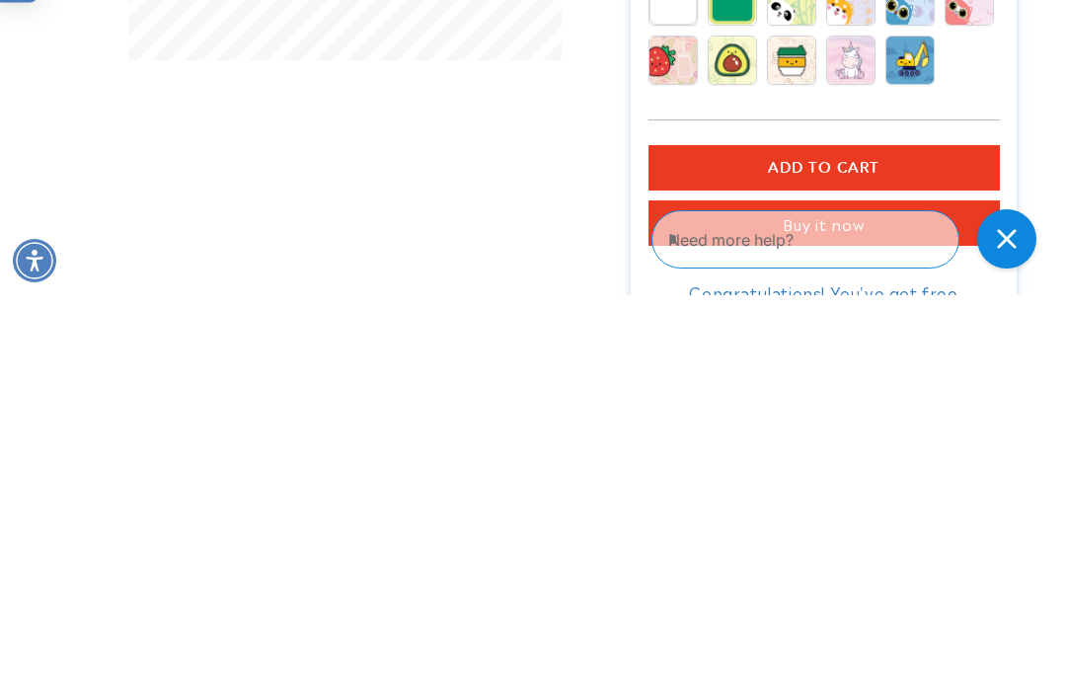
type input "**********"
click at [833, 562] on span "Add to cart" at bounding box center [824, 571] width 112 height 18
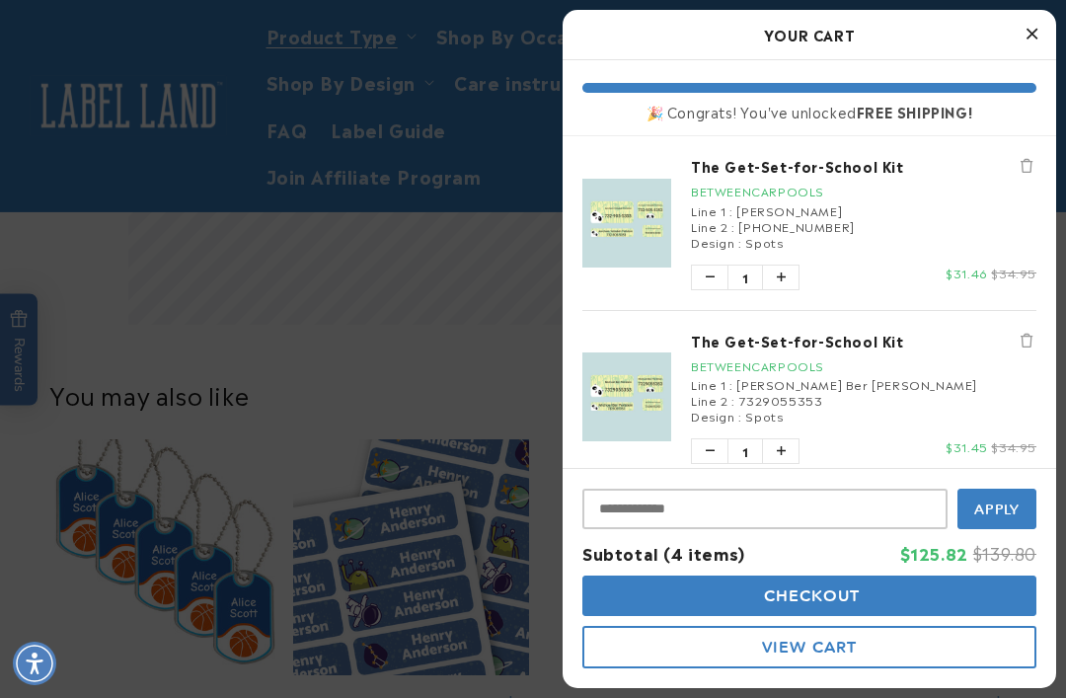
click at [1031, 163] on icon "Remove The Get-Set-for-School Kit" at bounding box center [1026, 166] width 12 height 14
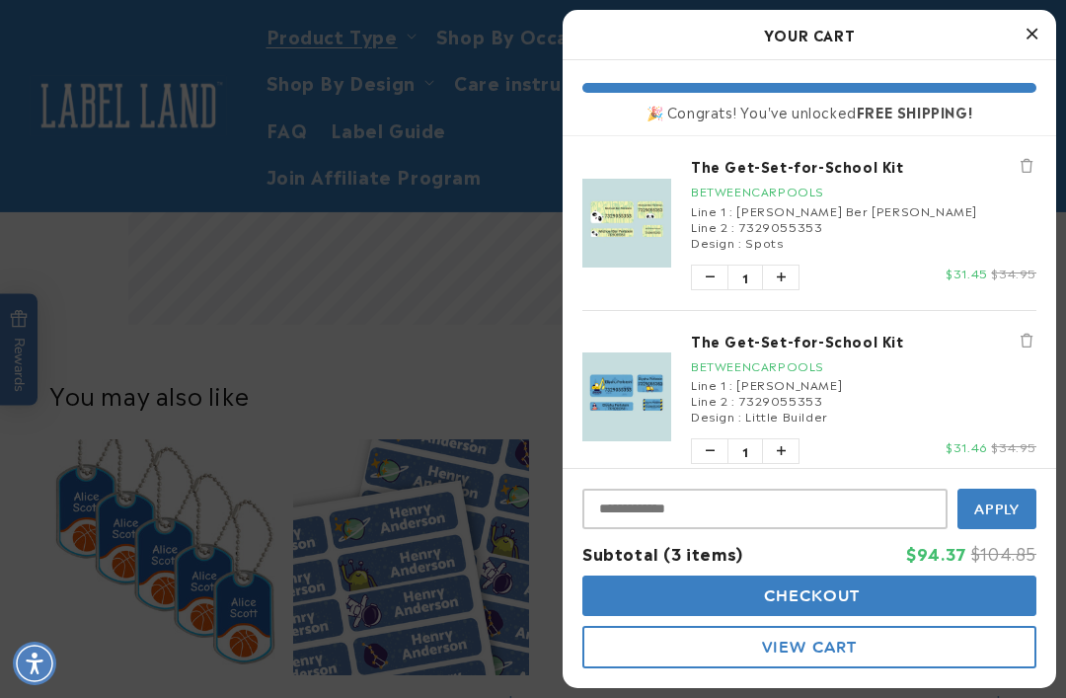
click at [1020, 36] on button "Close Cart" at bounding box center [1032, 35] width 30 height 30
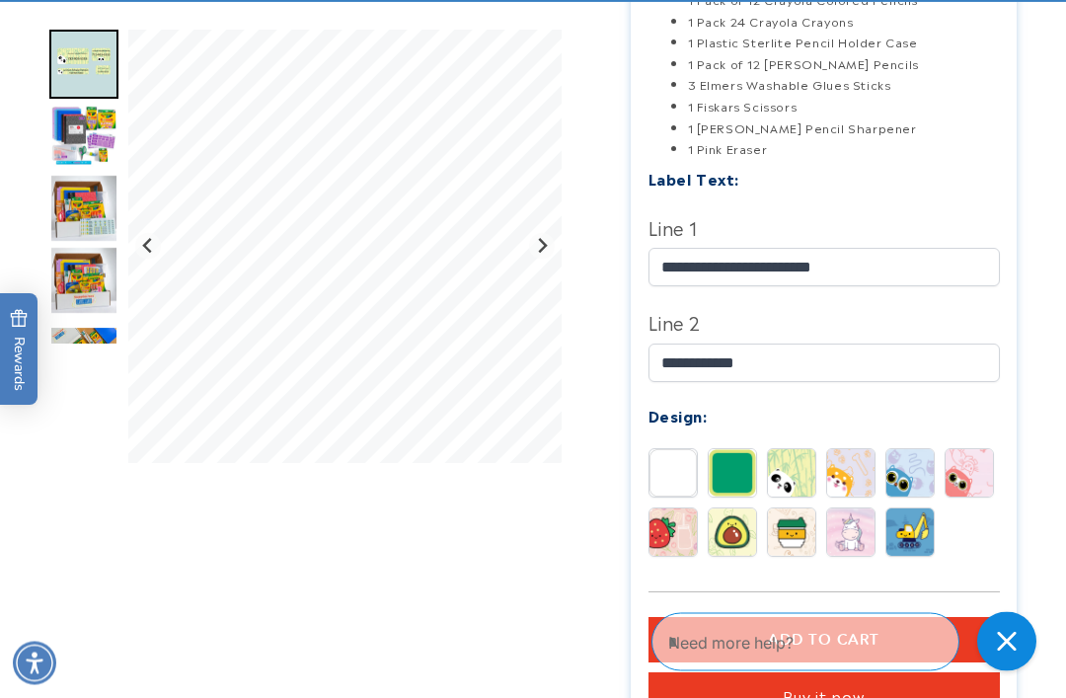
scroll to position [670, 0]
click at [910, 471] on img at bounding box center [909, 472] width 47 height 47
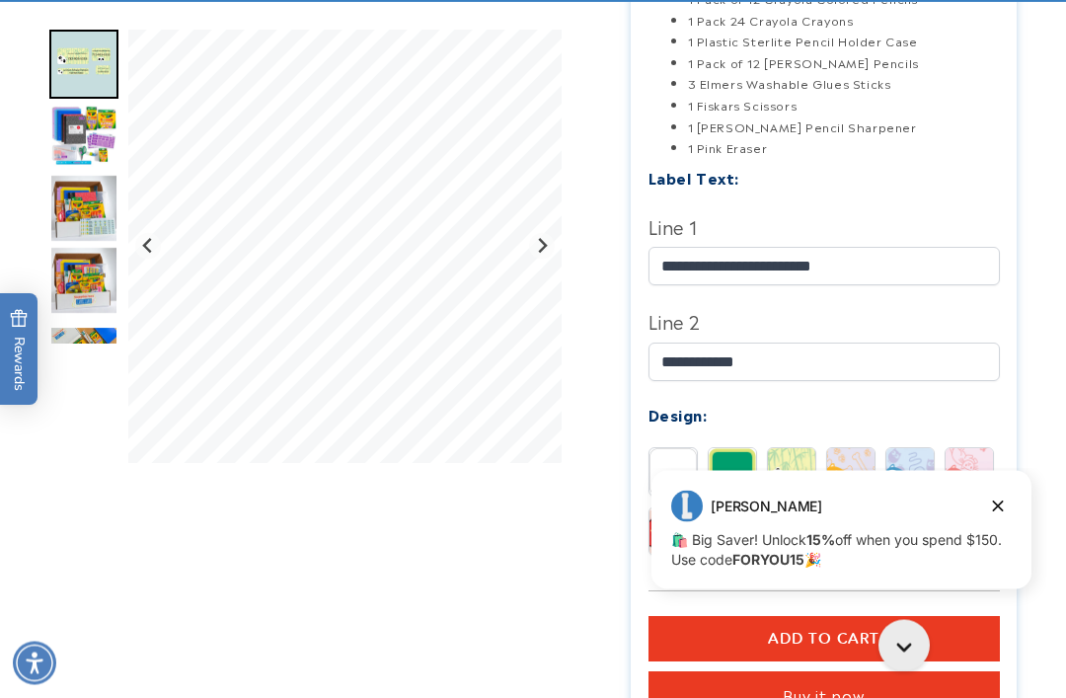
scroll to position [671, 0]
click at [721, 468] on img at bounding box center [732, 471] width 47 height 47
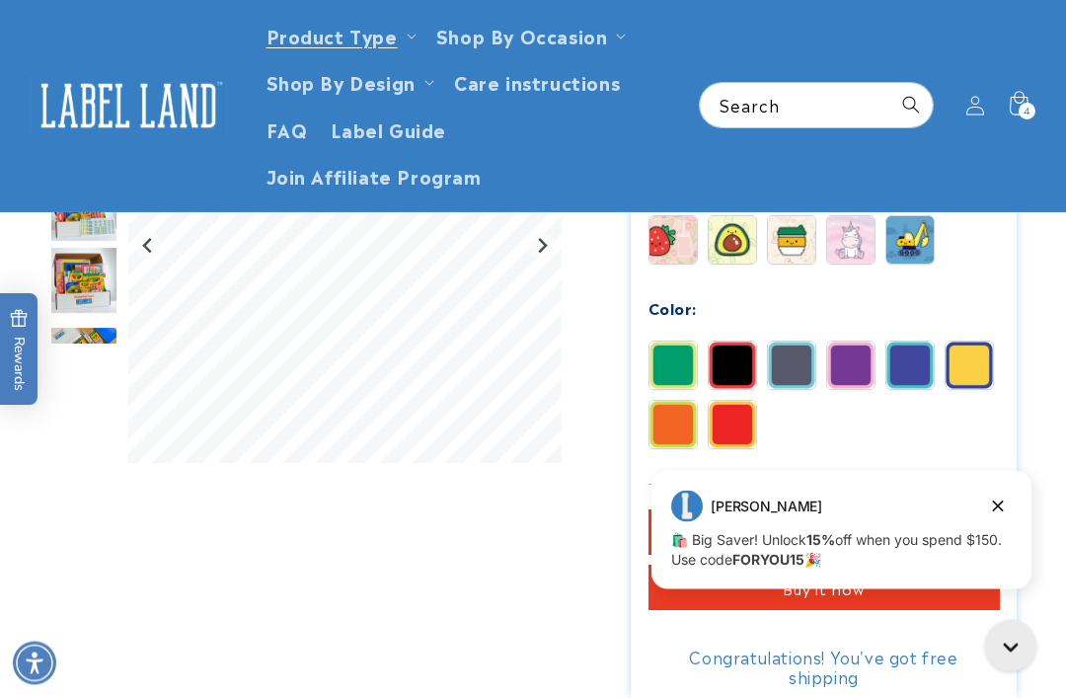
scroll to position [931, 0]
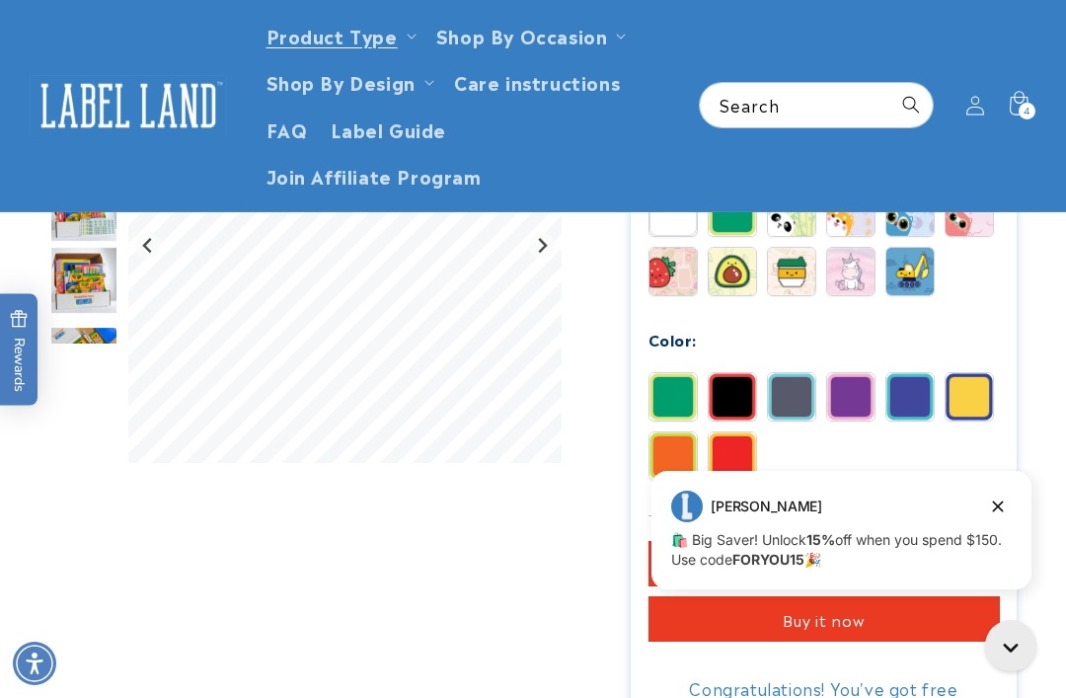
click at [907, 382] on img at bounding box center [909, 396] width 47 height 47
click at [790, 377] on img at bounding box center [791, 396] width 47 height 47
click at [985, 377] on img at bounding box center [968, 396] width 47 height 47
click at [914, 376] on img at bounding box center [909, 396] width 47 height 47
click at [791, 381] on img at bounding box center [791, 396] width 47 height 47
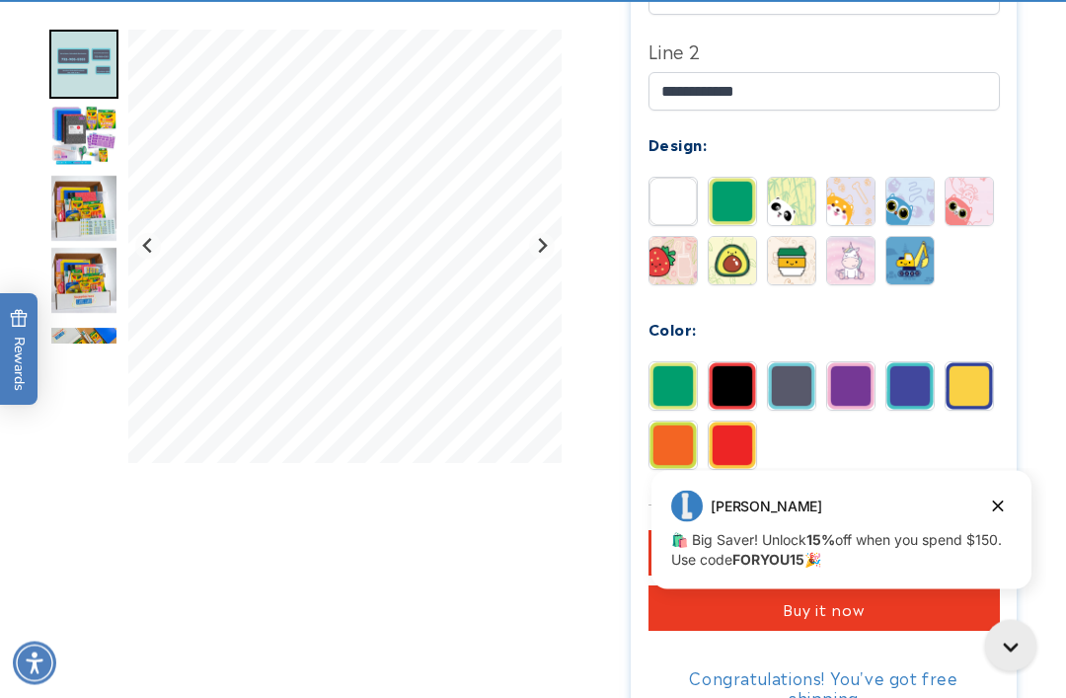
scroll to position [950, 0]
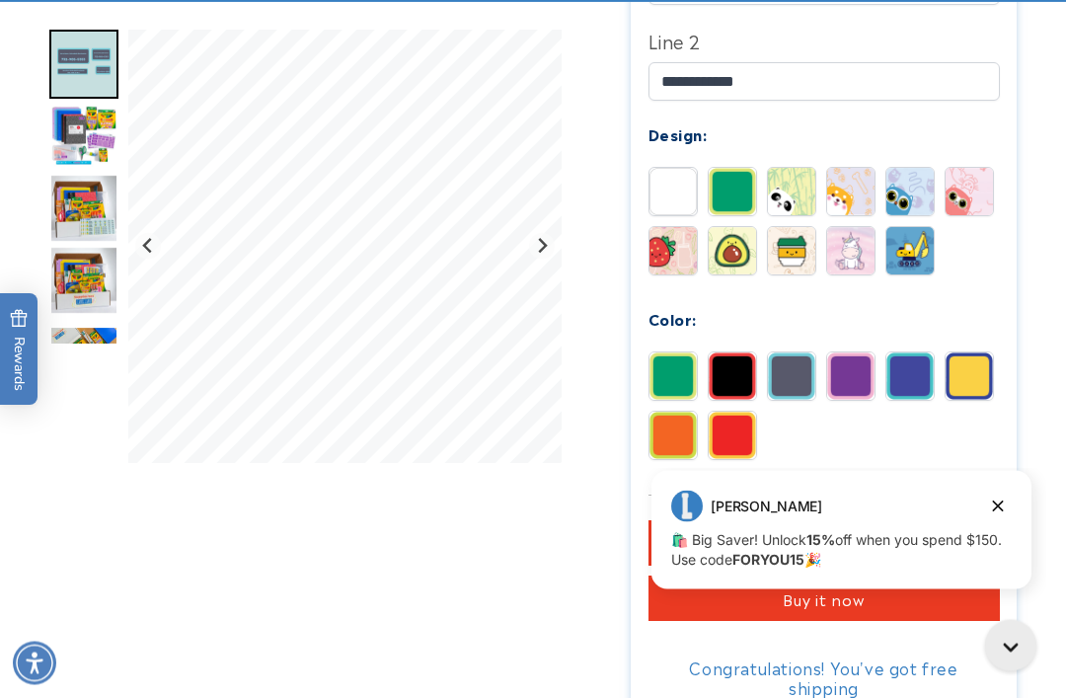
click at [659, 373] on img at bounding box center [672, 376] width 47 height 47
click at [970, 372] on img at bounding box center [968, 375] width 47 height 47
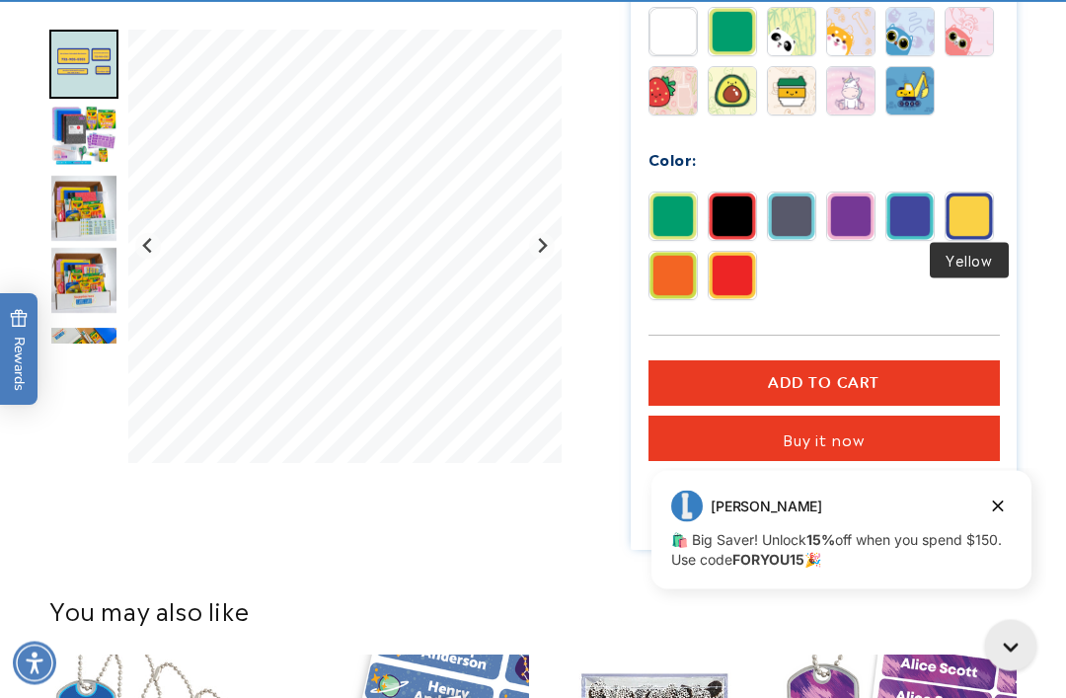
click at [830, 375] on span "Add to cart" at bounding box center [824, 384] width 112 height 18
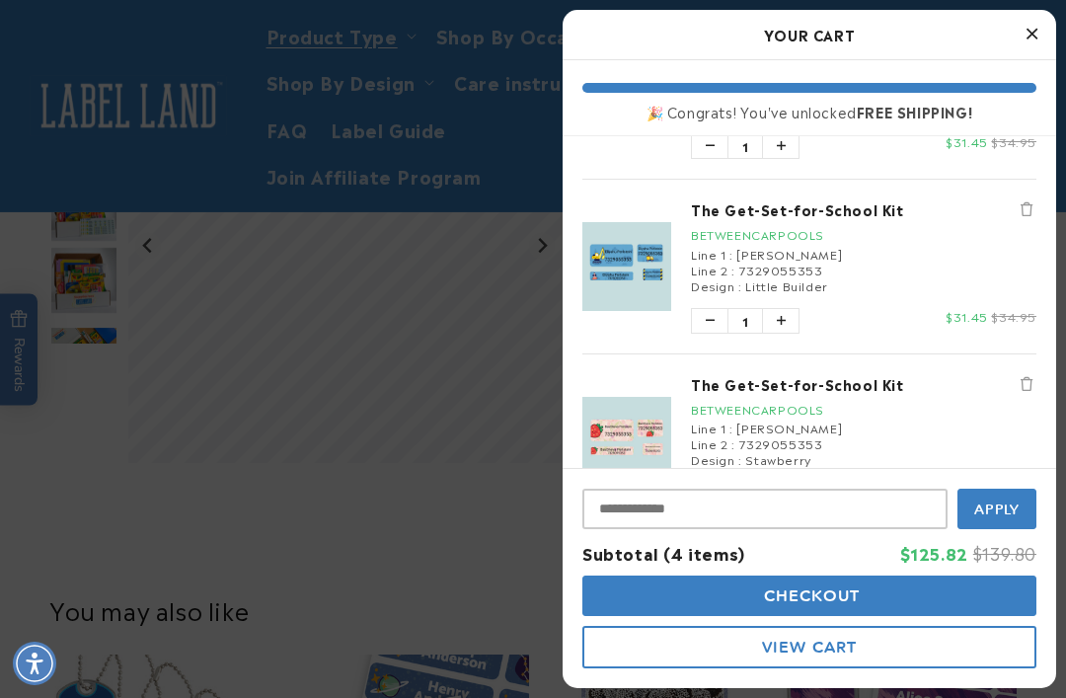
scroll to position [324, 0]
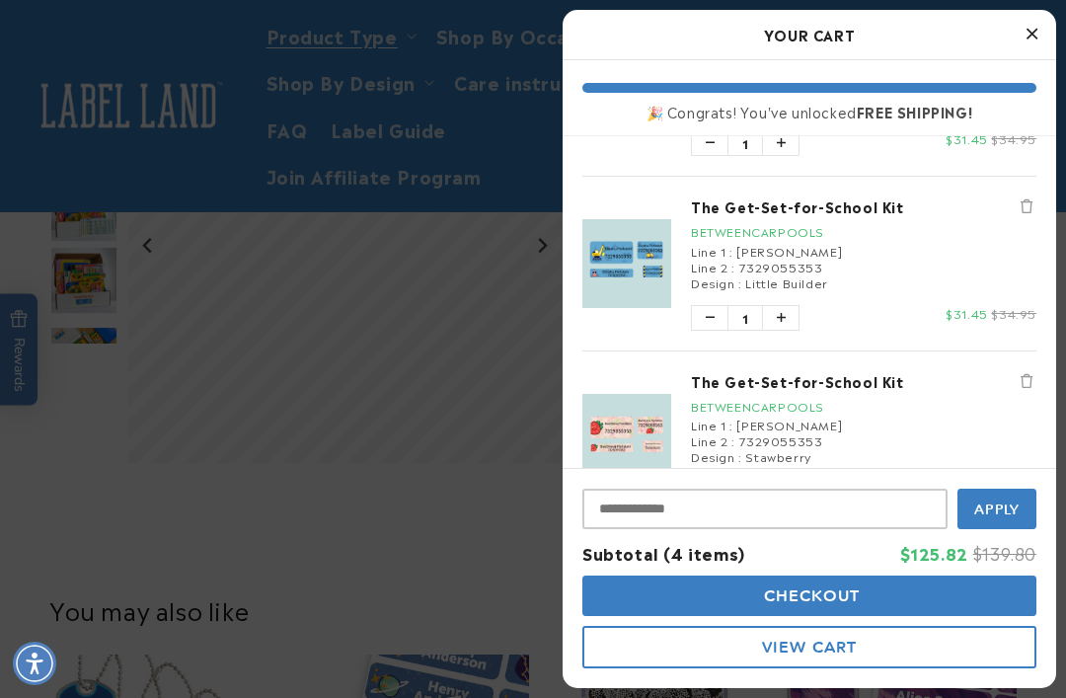
click at [812, 605] on span "Checkout" at bounding box center [810, 595] width 102 height 19
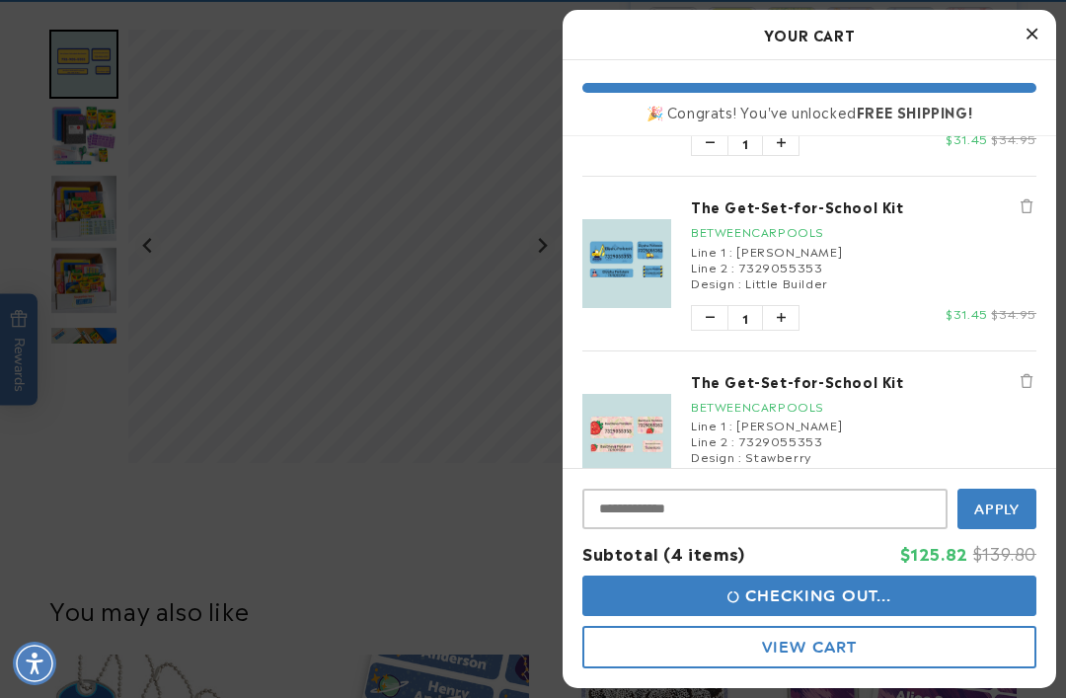
scroll to position [1174, 0]
